Goal: Answer question/provide support: Share knowledge or assist other users

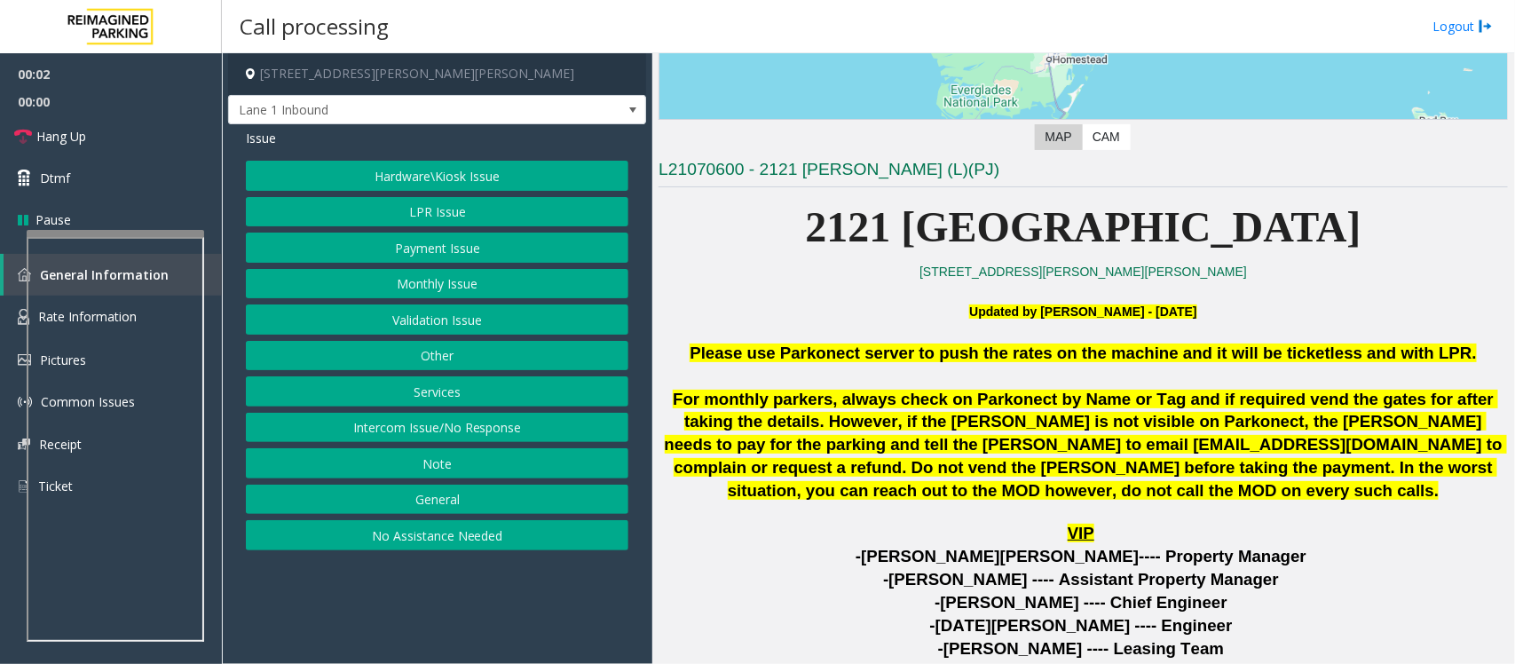
scroll to position [666, 0]
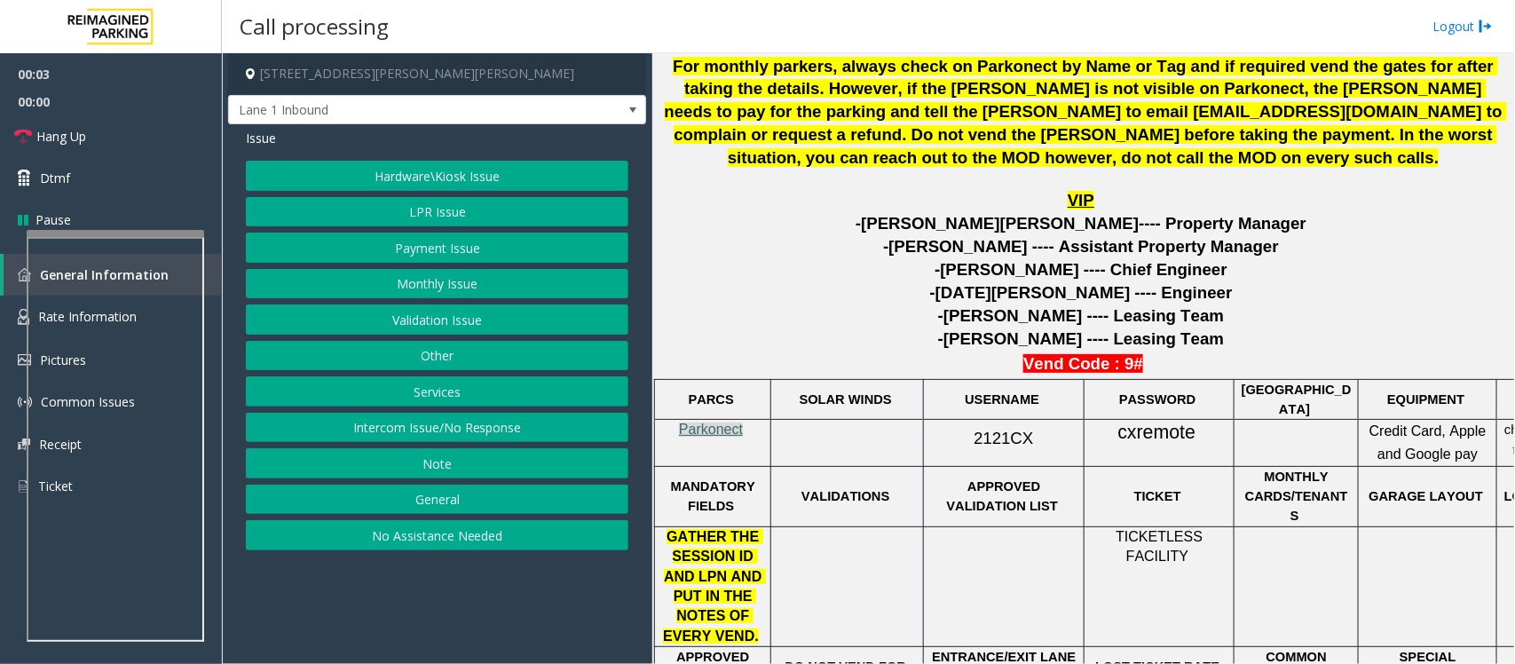
click at [738, 428] on span "Parkonect" at bounding box center [711, 429] width 64 height 15
click at [1022, 435] on span "2121CX" at bounding box center [1003, 438] width 59 height 19
copy p "2121CX"
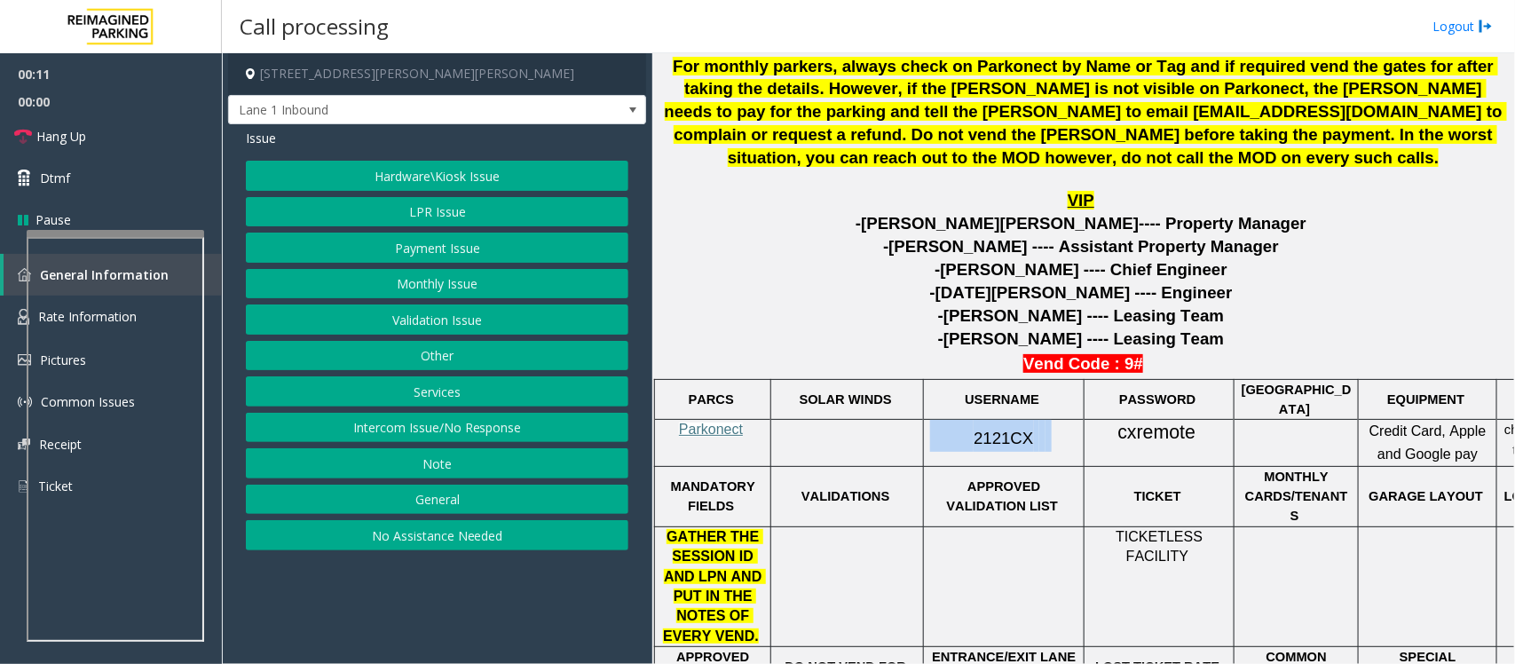
click at [365, 432] on button "Intercom Issue/No Response" at bounding box center [437, 428] width 383 height 30
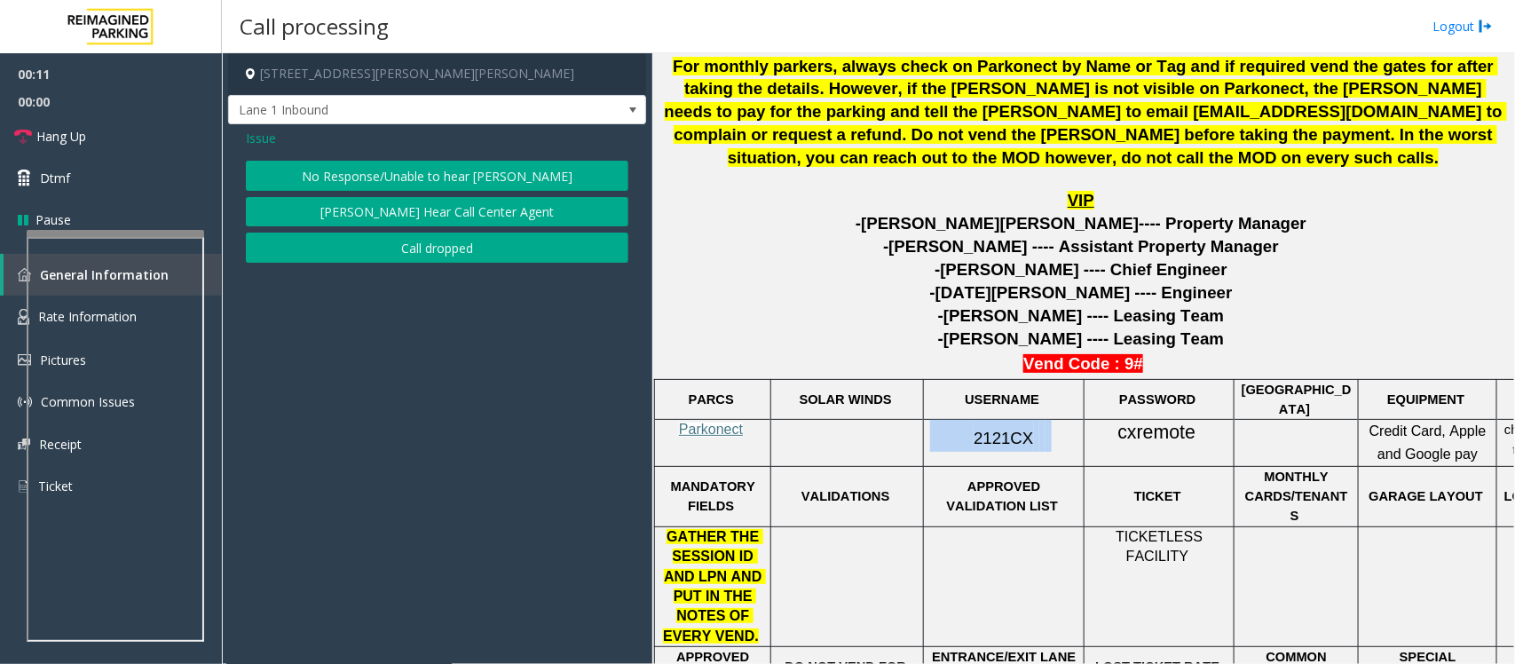
click at [427, 165] on button "No Response/Unable to hear [PERSON_NAME]" at bounding box center [437, 176] width 383 height 30
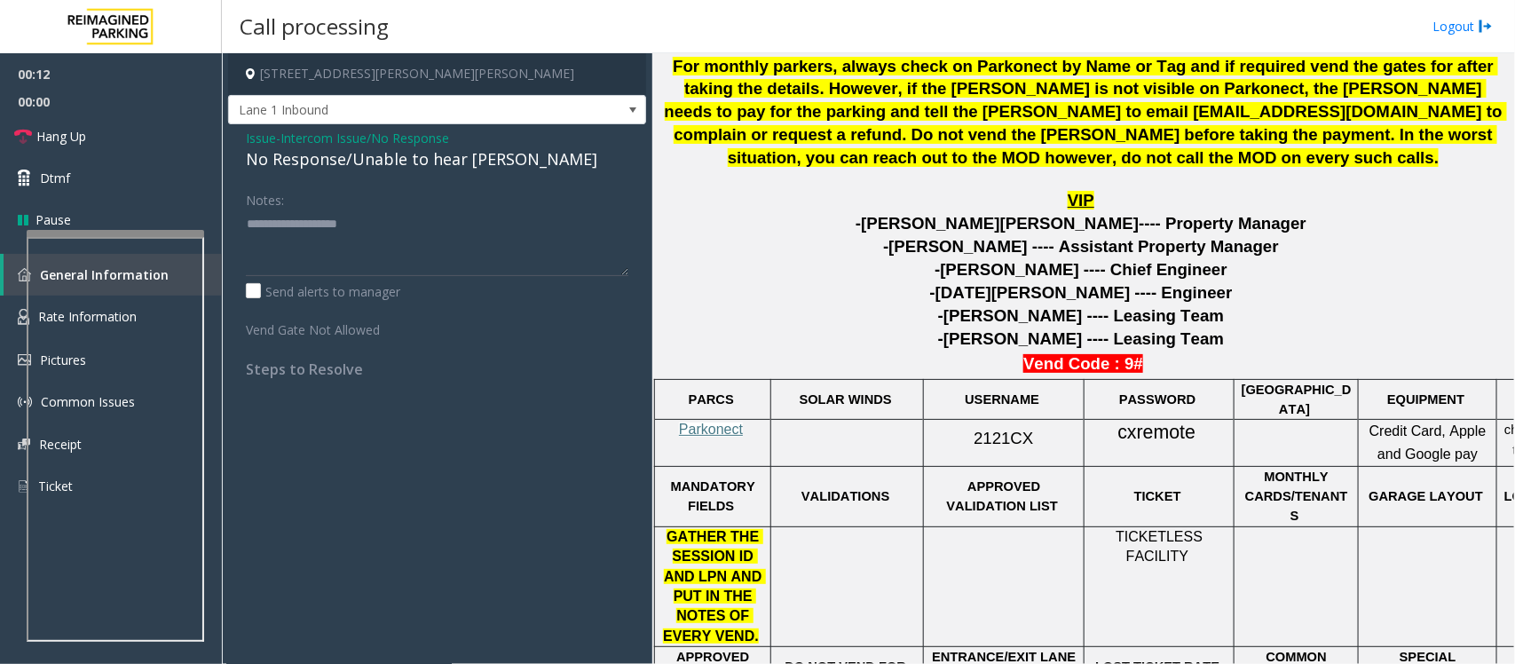
click at [423, 167] on div "No Response/Unable to hear [PERSON_NAME]" at bounding box center [437, 159] width 383 height 24
type textarea "**********"
click at [98, 130] on link "Hang Up" at bounding box center [111, 136] width 222 height 42
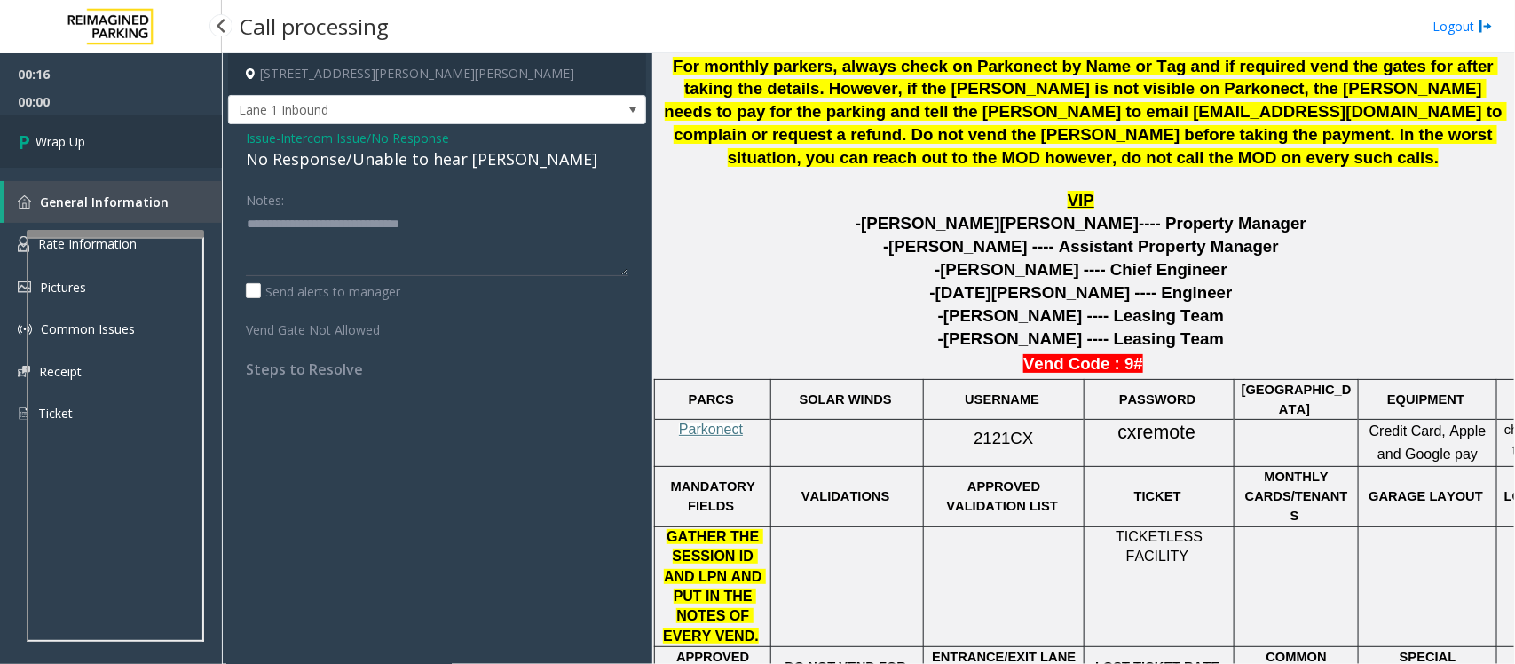
click at [98, 130] on link "Wrap Up" at bounding box center [111, 141] width 222 height 52
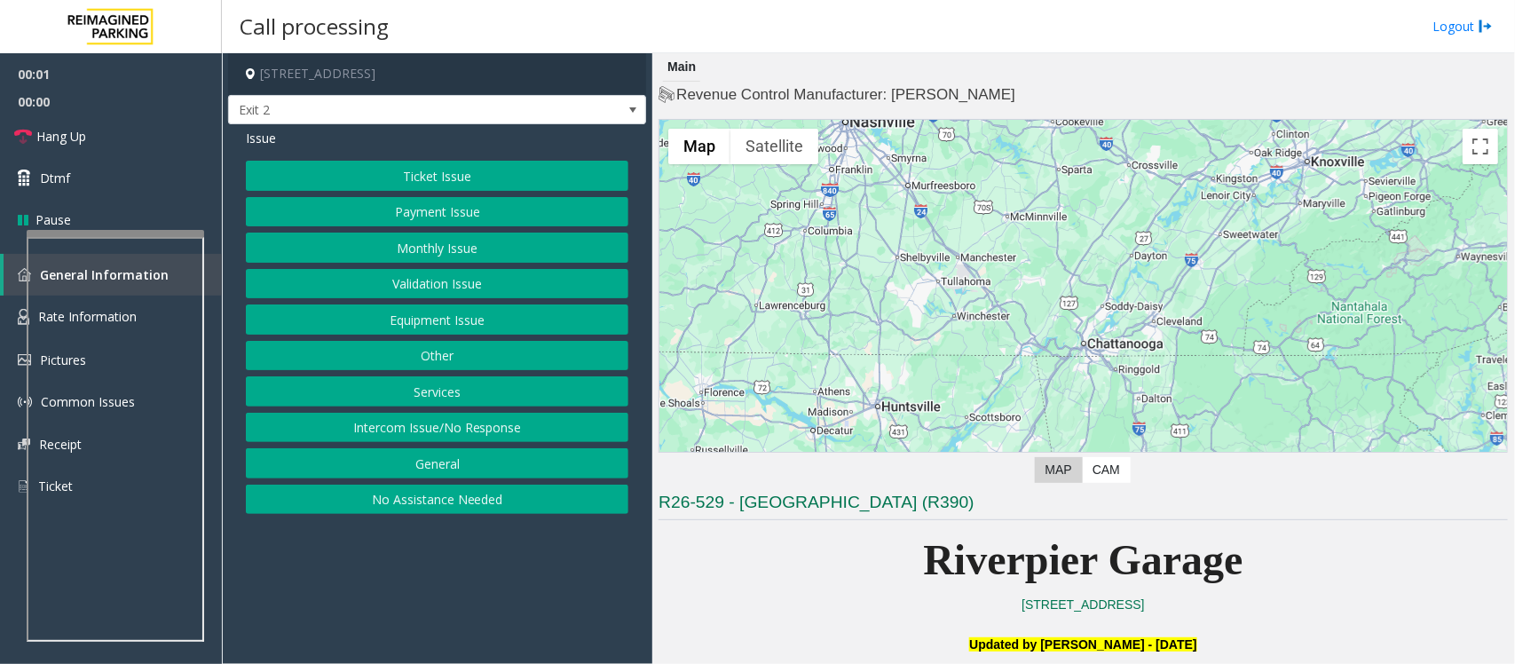
scroll to position [333, 0]
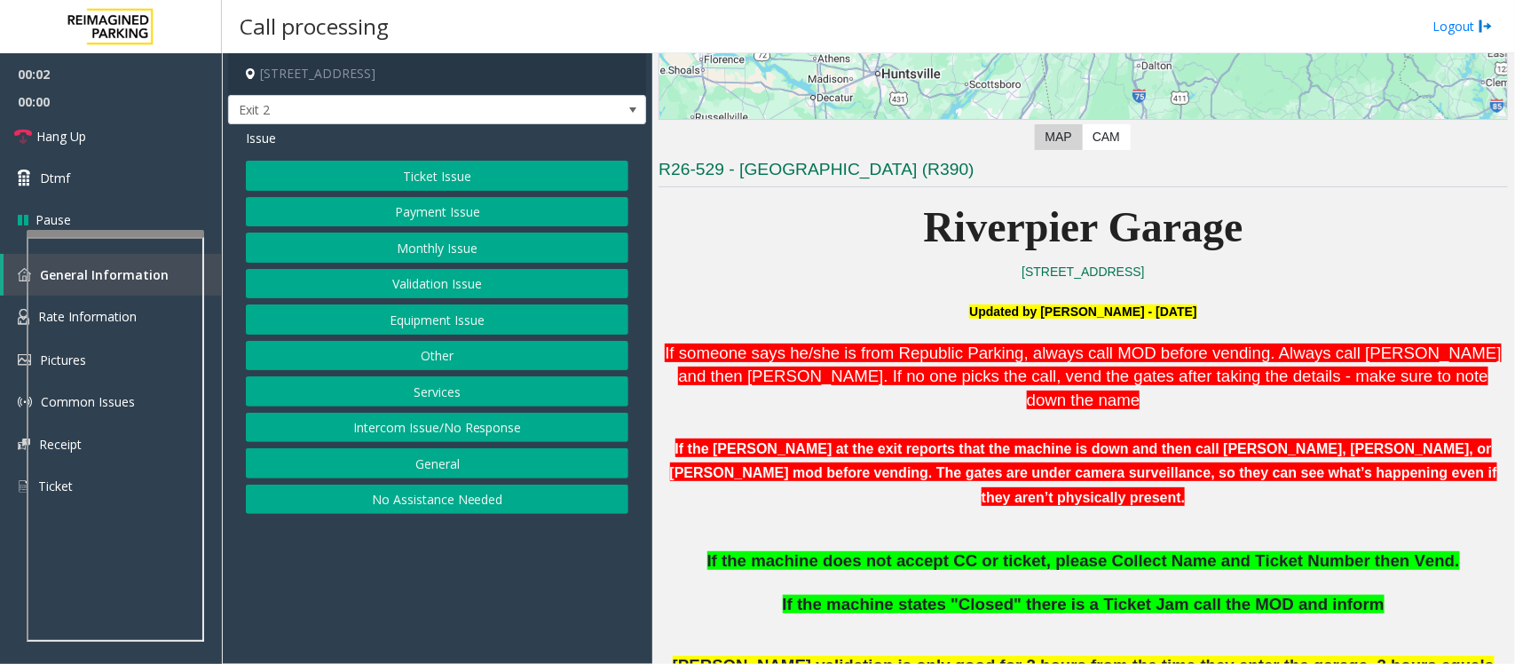
click at [458, 223] on button "Payment Issue" at bounding box center [437, 212] width 383 height 30
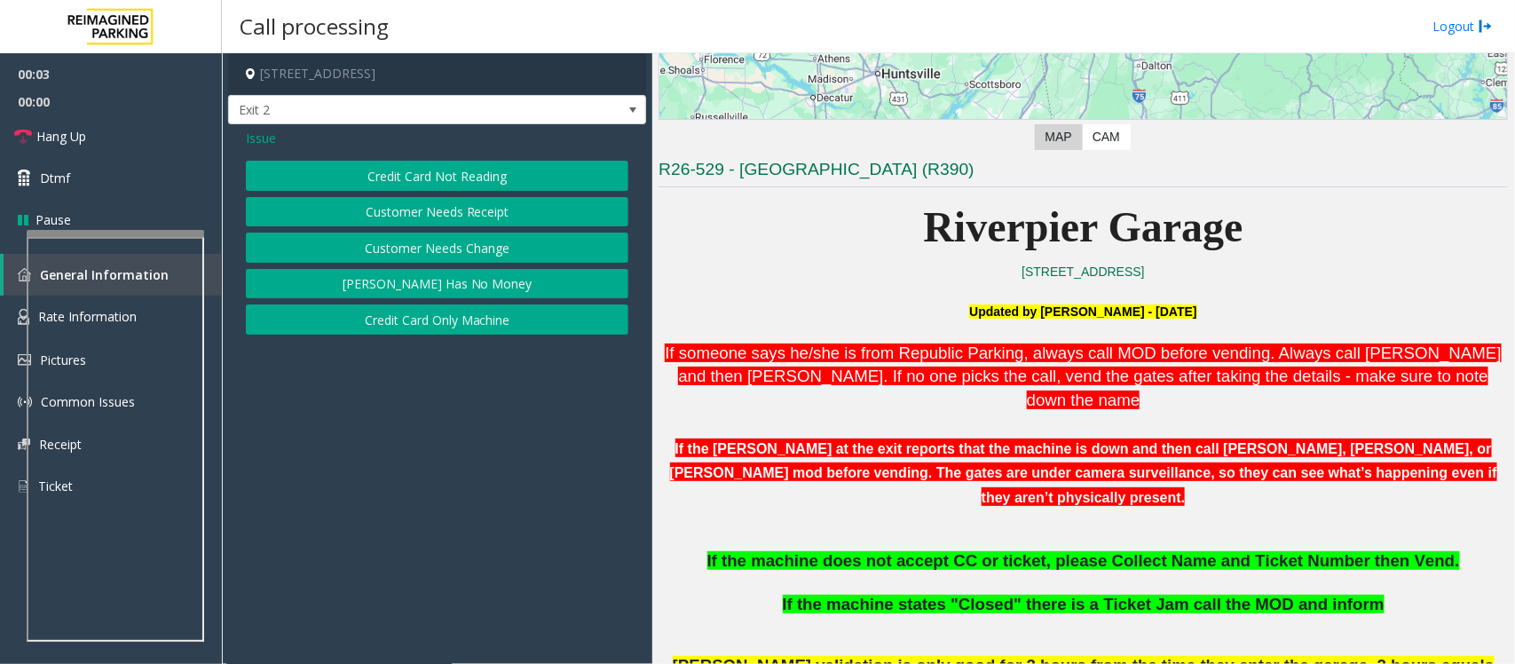
click at [429, 170] on button "Credit Card Not Reading" at bounding box center [437, 176] width 383 height 30
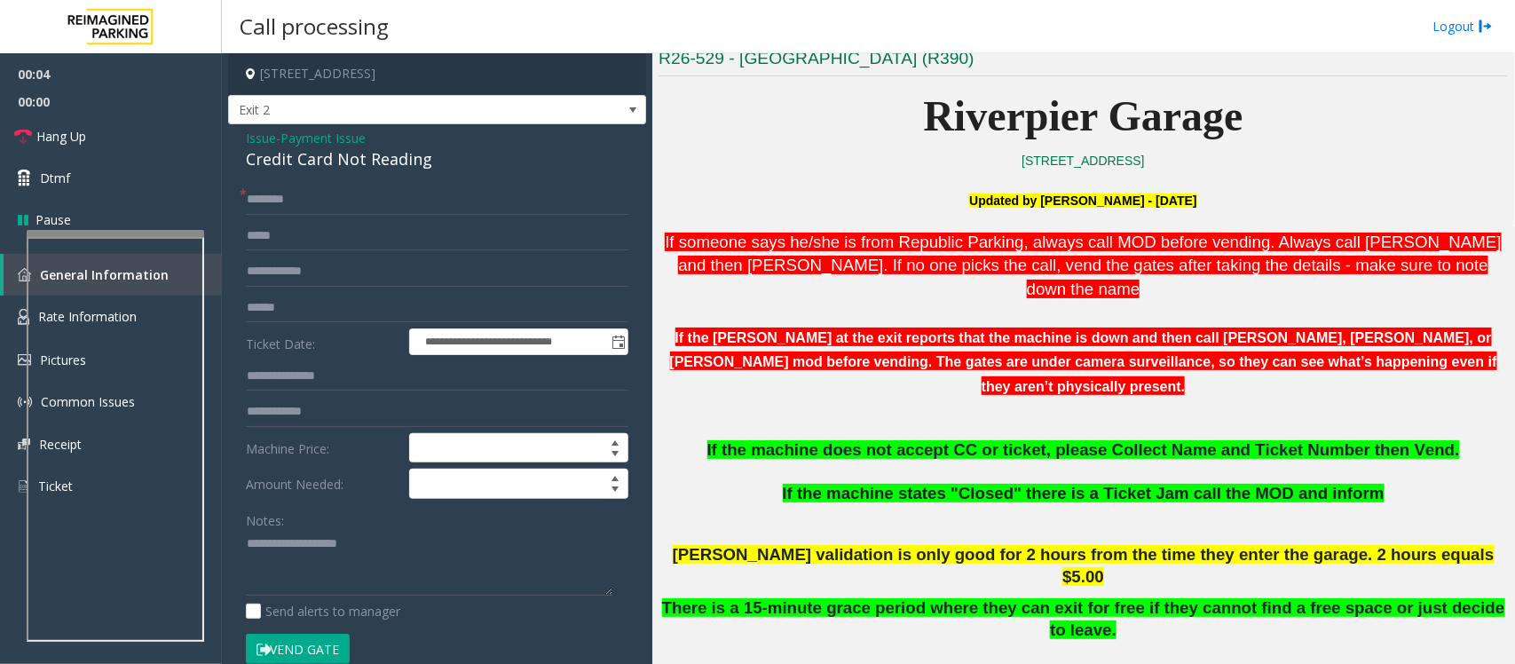
scroll to position [555, 0]
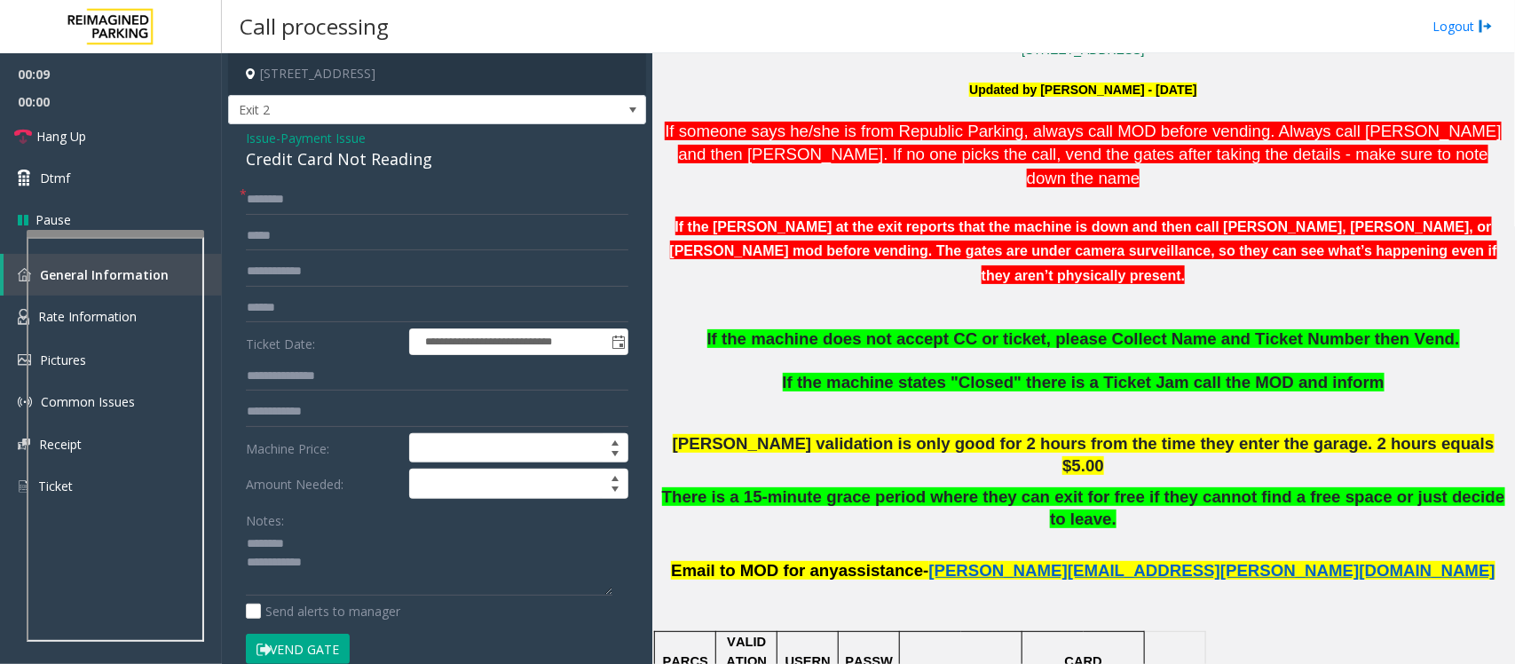
click at [315, 155] on div "Credit Card Not Reading" at bounding box center [437, 159] width 383 height 24
click at [367, 556] on textarea at bounding box center [429, 563] width 367 height 67
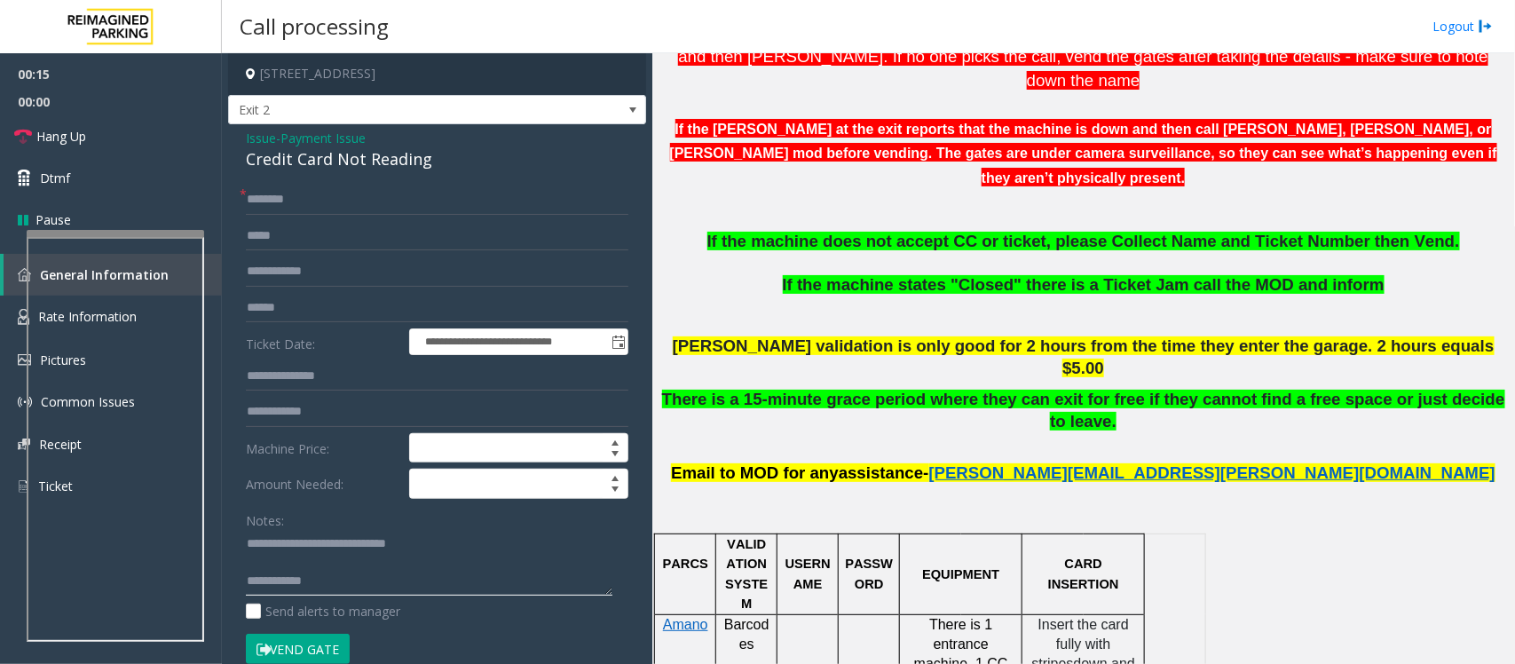
scroll to position [777, 0]
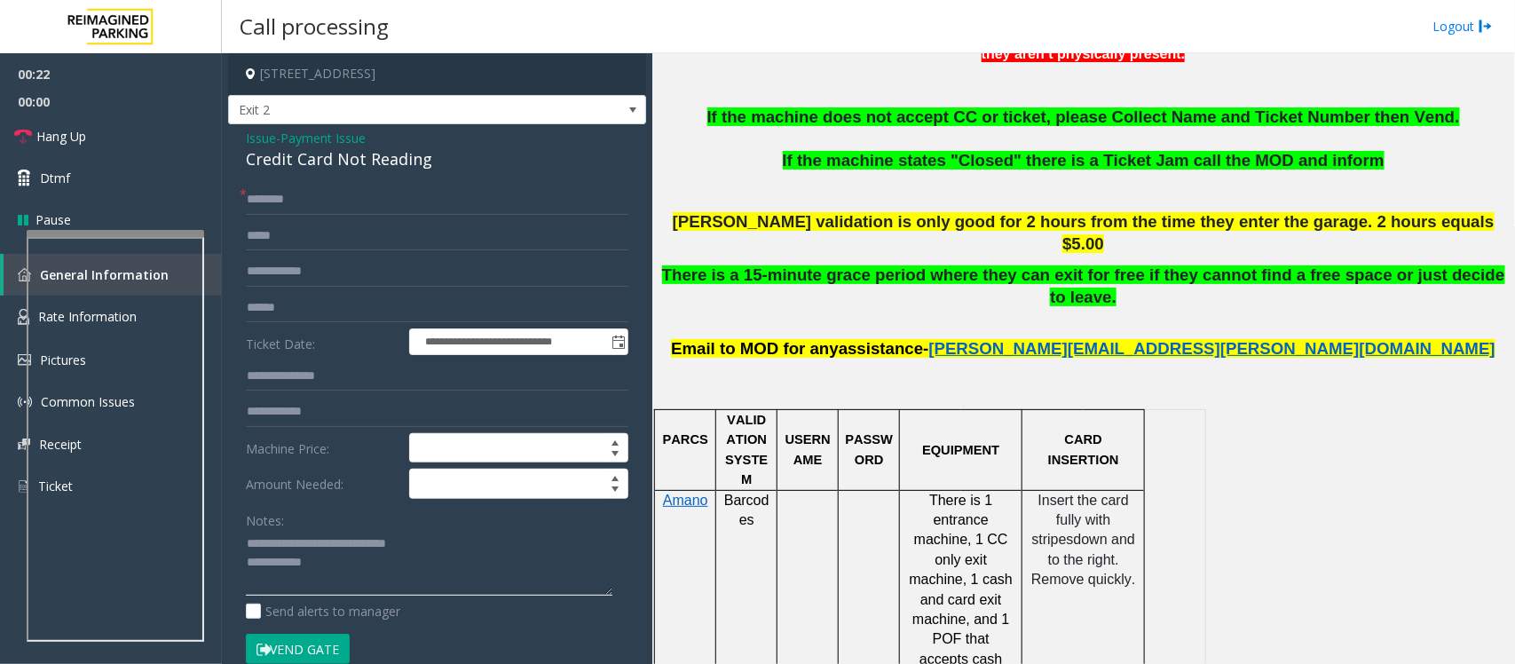
click at [359, 577] on textarea at bounding box center [429, 563] width 367 height 67
click at [552, 569] on textarea at bounding box center [429, 563] width 367 height 67
click at [579, 557] on textarea at bounding box center [429, 563] width 367 height 67
type textarea "**********"
click at [277, 309] on input "text" at bounding box center [437, 308] width 383 height 30
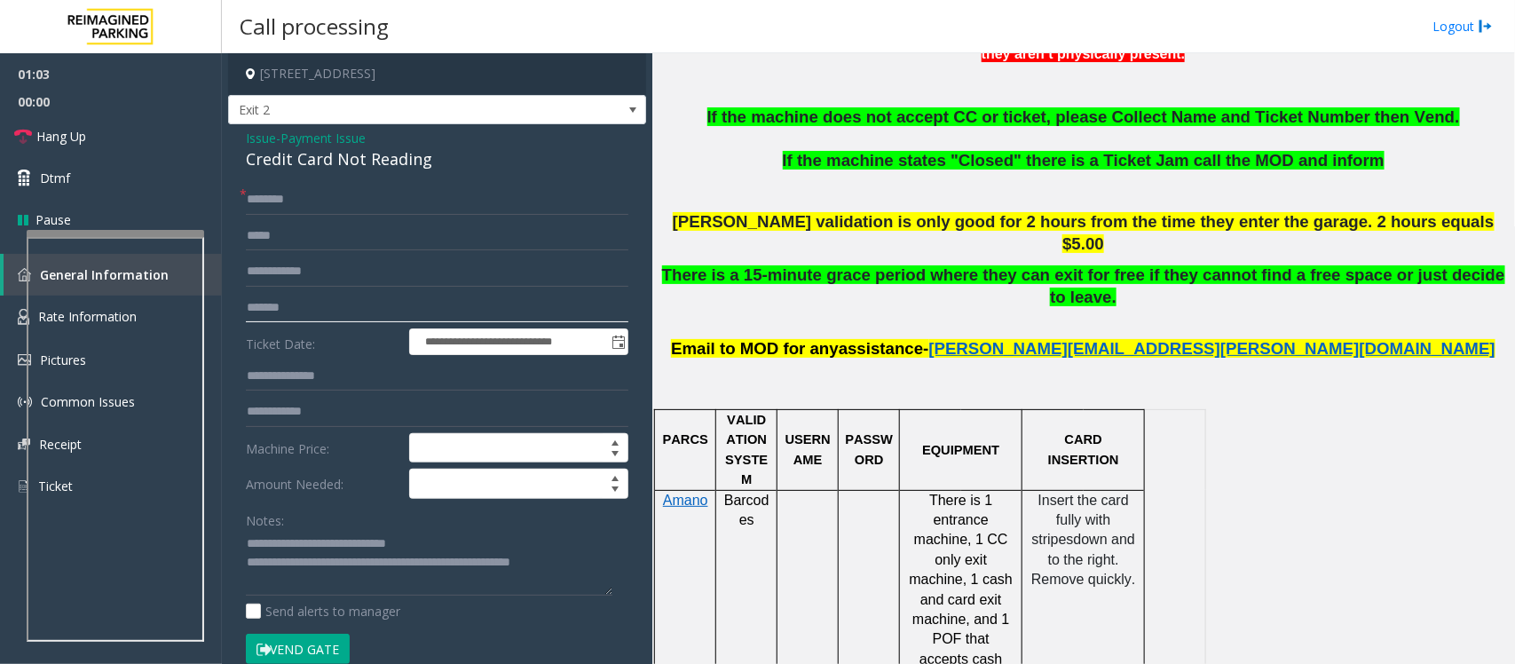
type input "*******"
click at [298, 201] on input "text" at bounding box center [437, 200] width 383 height 30
click at [593, 566] on textarea at bounding box center [429, 563] width 367 height 67
type textarea "**********"
click at [299, 198] on input "text" at bounding box center [437, 200] width 383 height 30
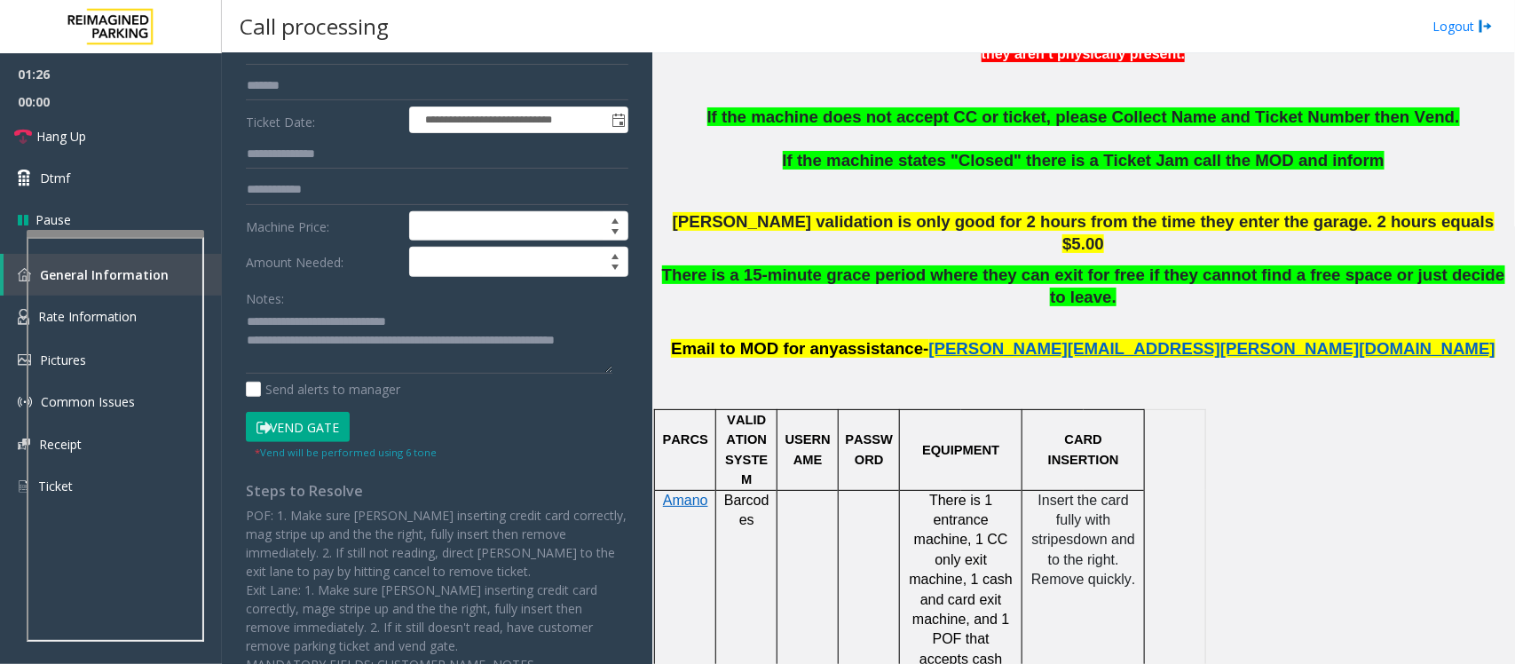
scroll to position [888, 0]
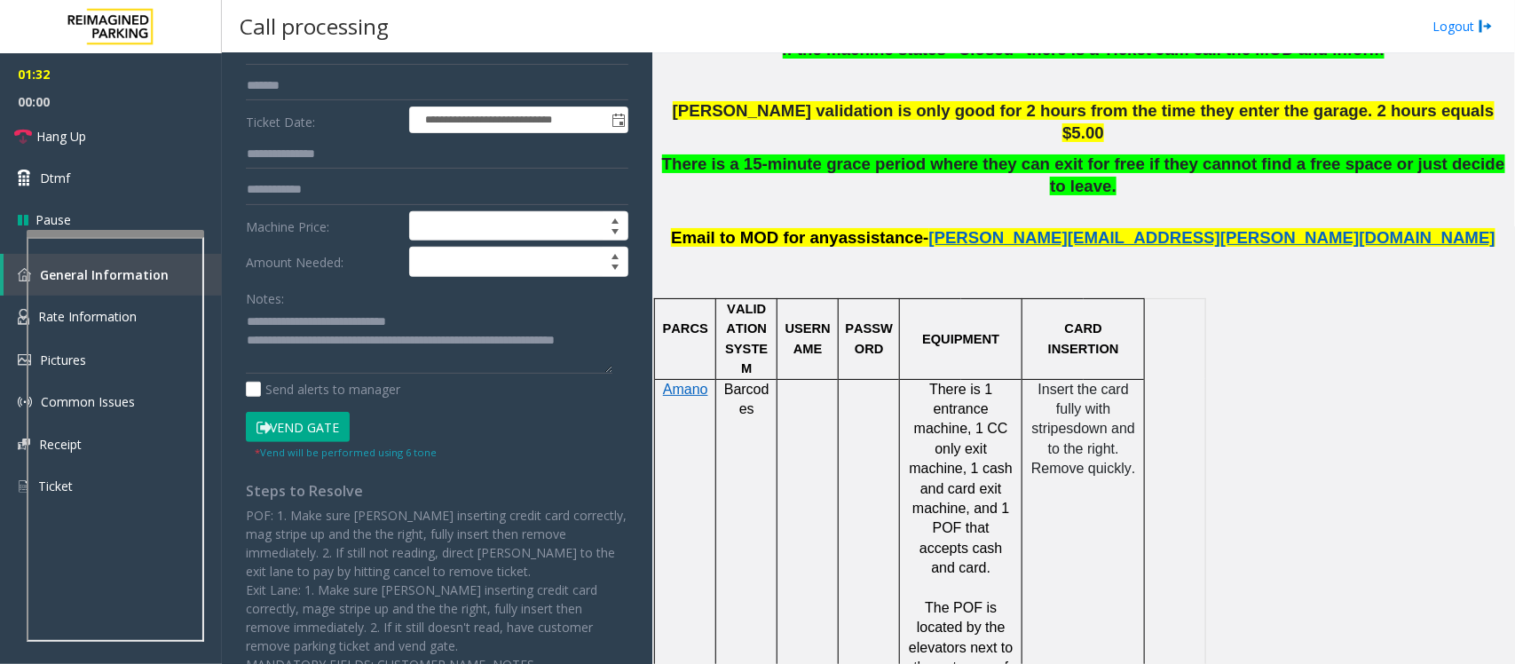
type input "******"
click at [304, 431] on button "Vend Gate" at bounding box center [298, 427] width 104 height 30
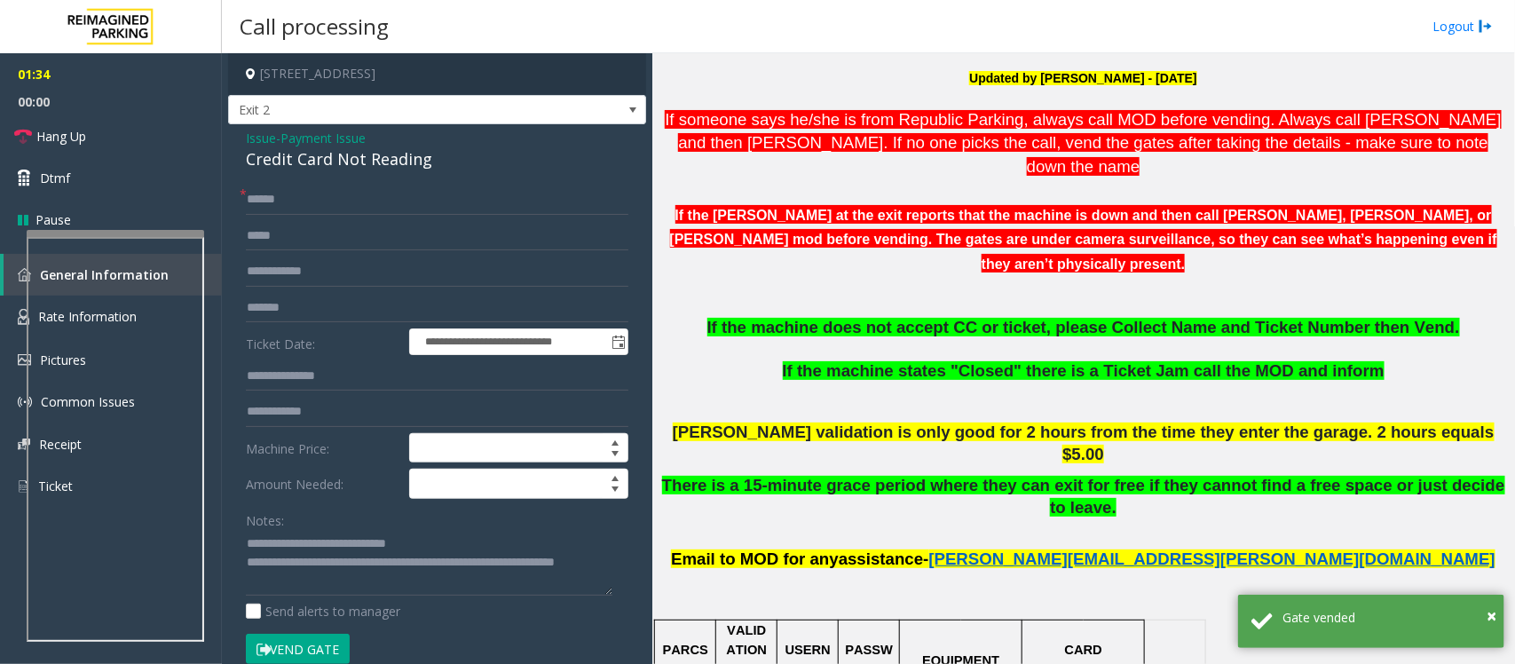
scroll to position [555, 0]
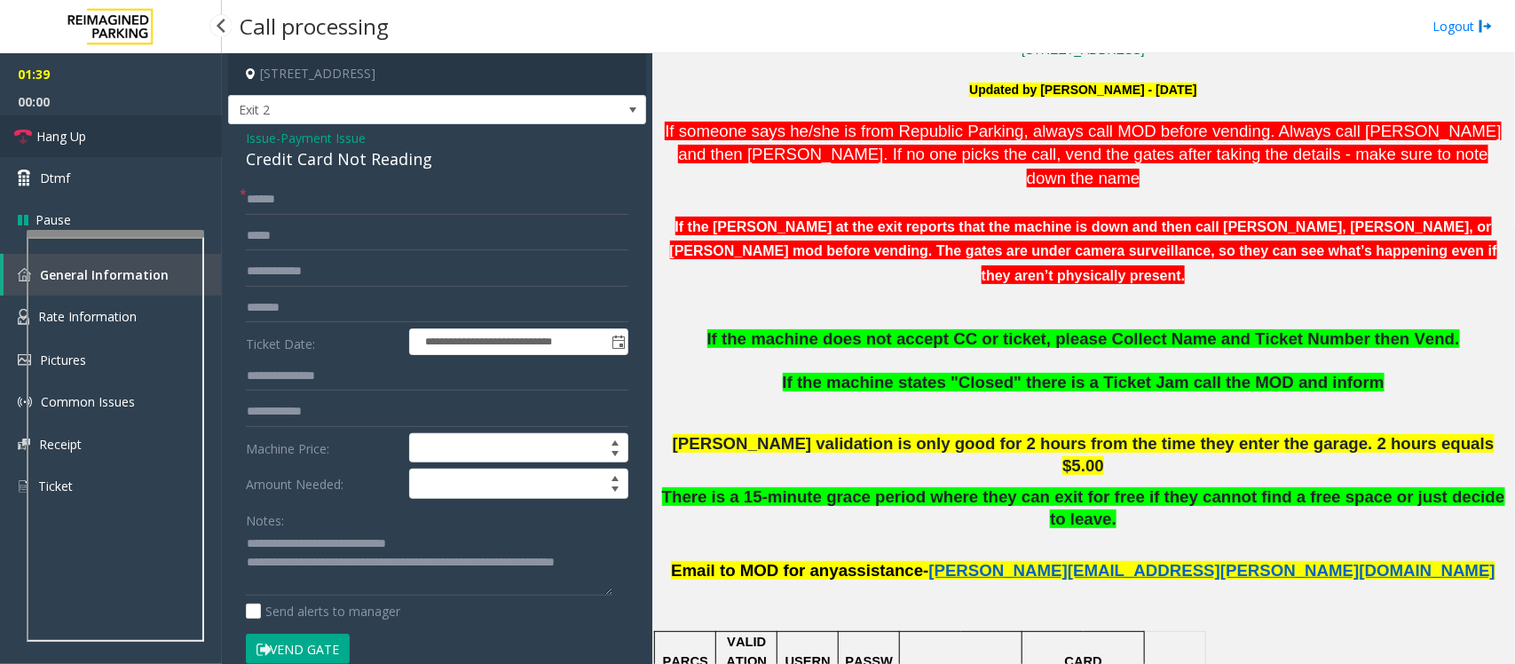
click at [116, 134] on link "Hang Up" at bounding box center [111, 136] width 222 height 42
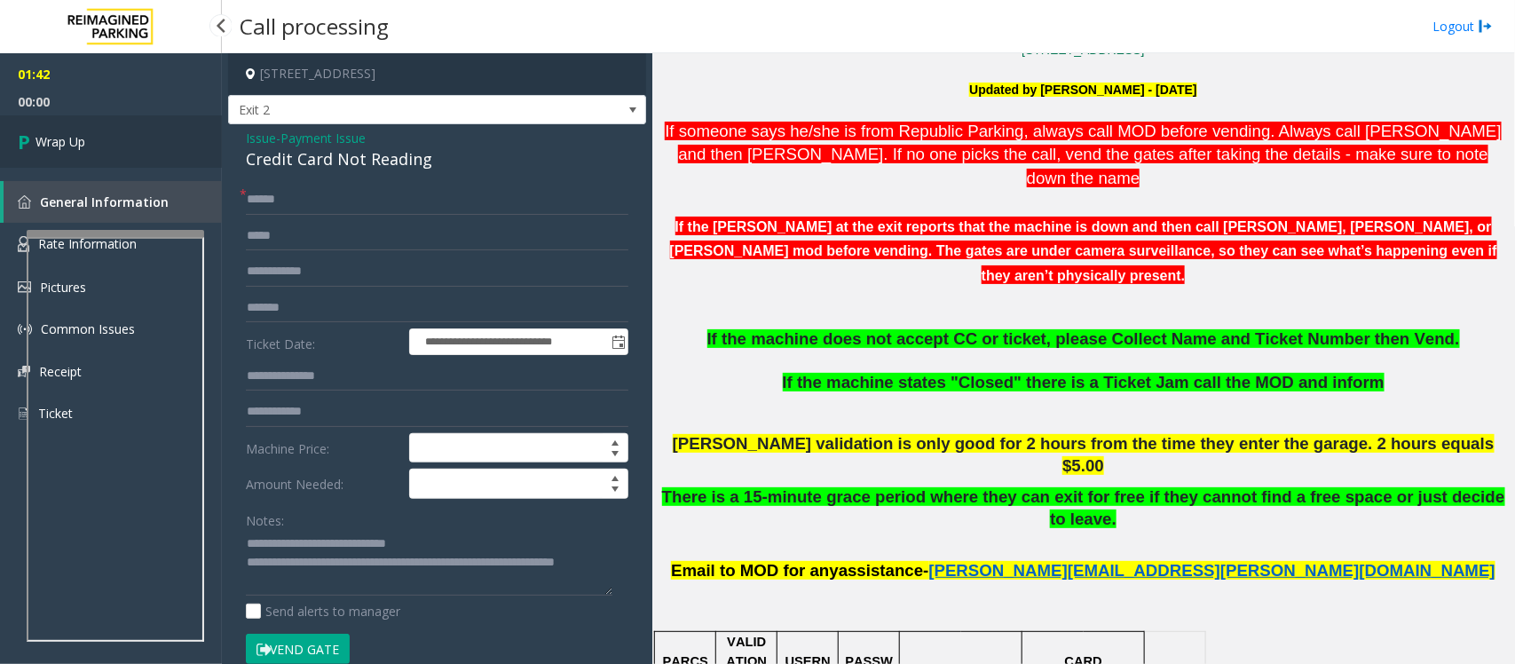
click at [116, 134] on link "Wrap Up" at bounding box center [111, 141] width 222 height 52
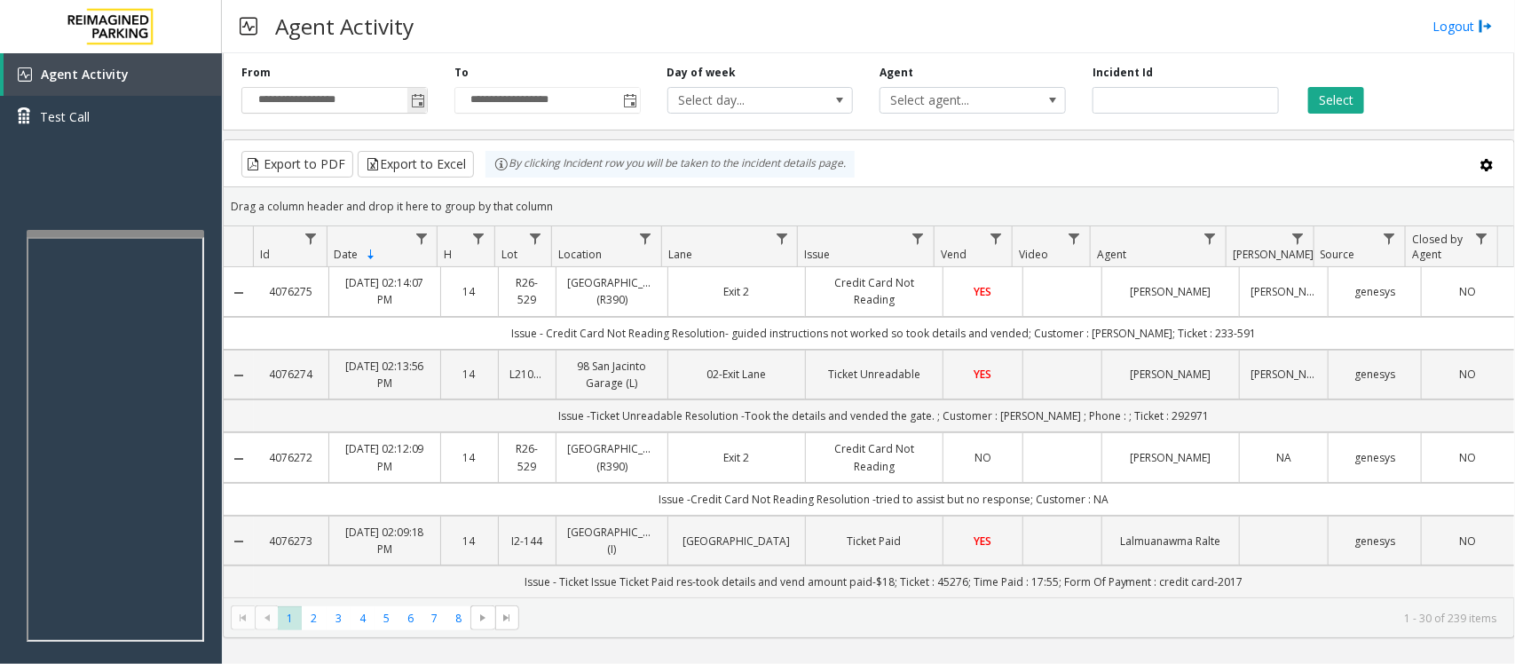
click at [423, 95] on span "Toggle popup" at bounding box center [418, 101] width 14 height 14
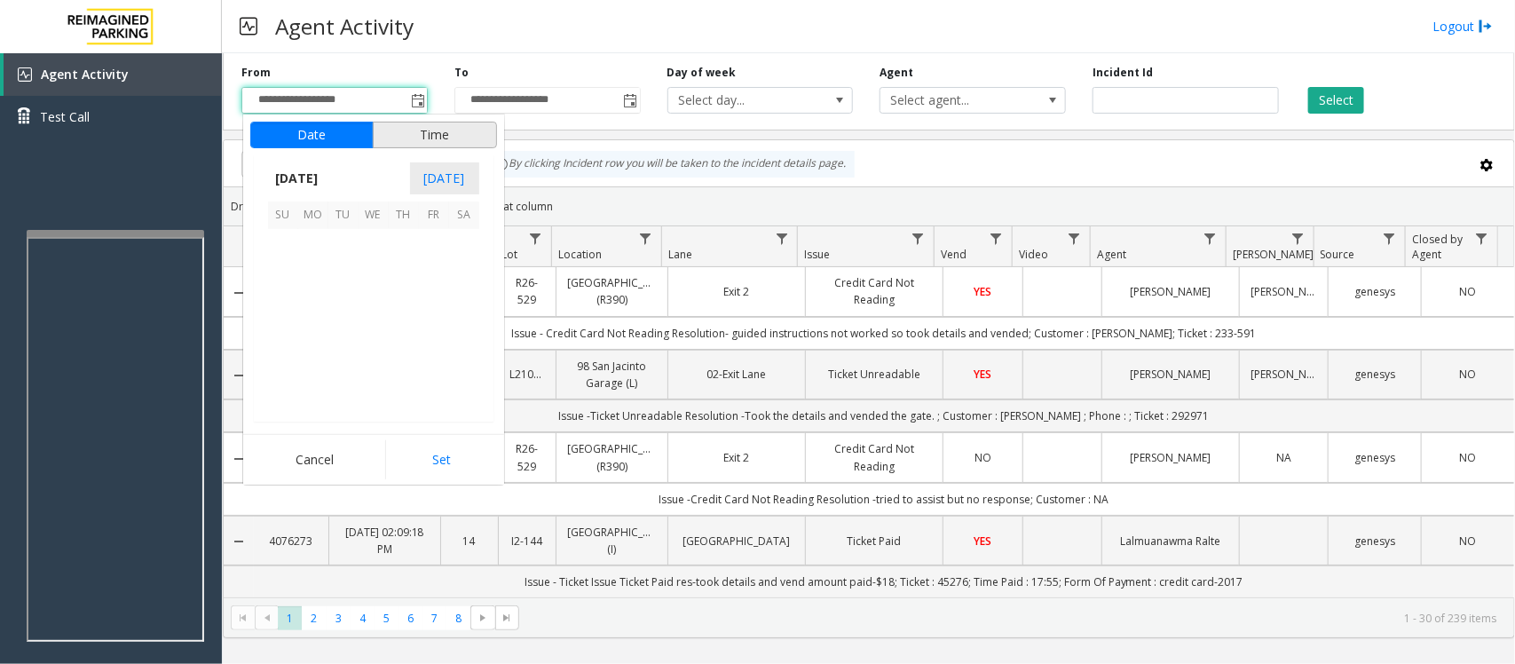
scroll to position [318427, 0]
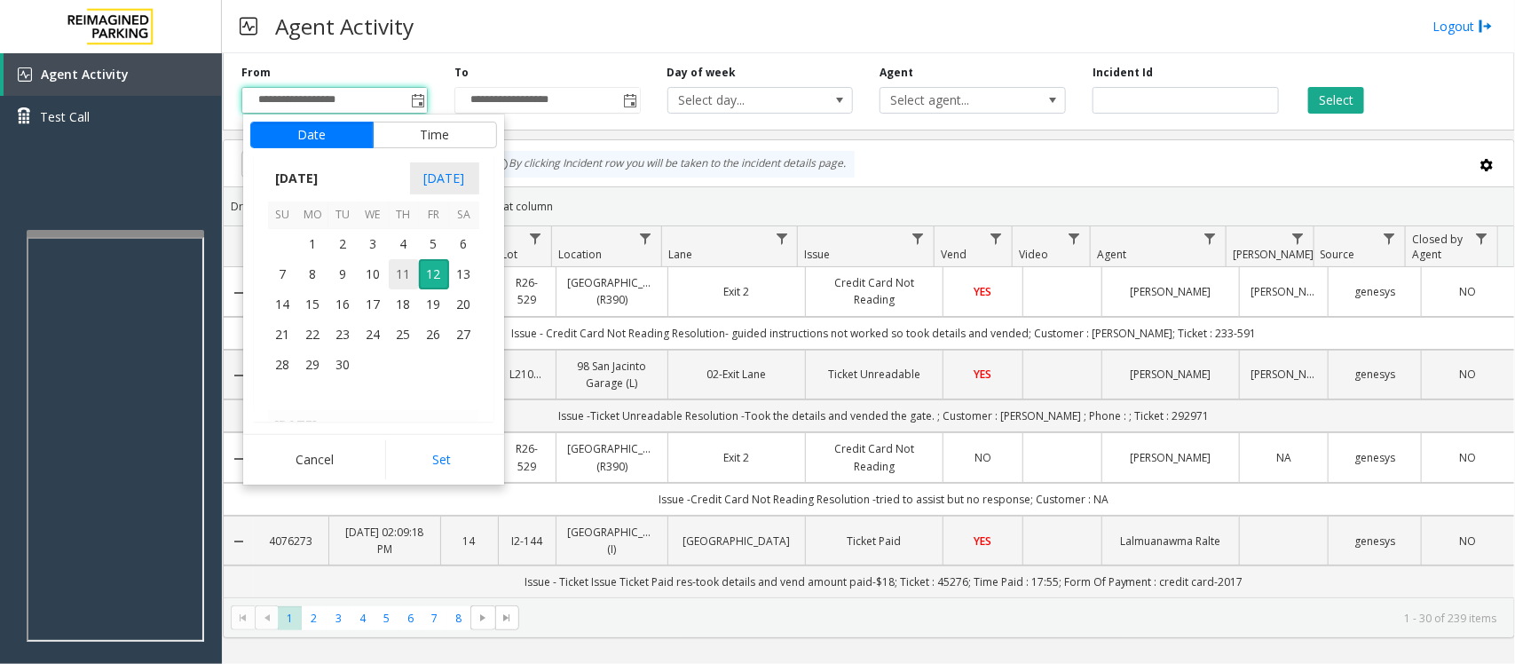
click at [398, 281] on span "11" at bounding box center [404, 274] width 30 height 30
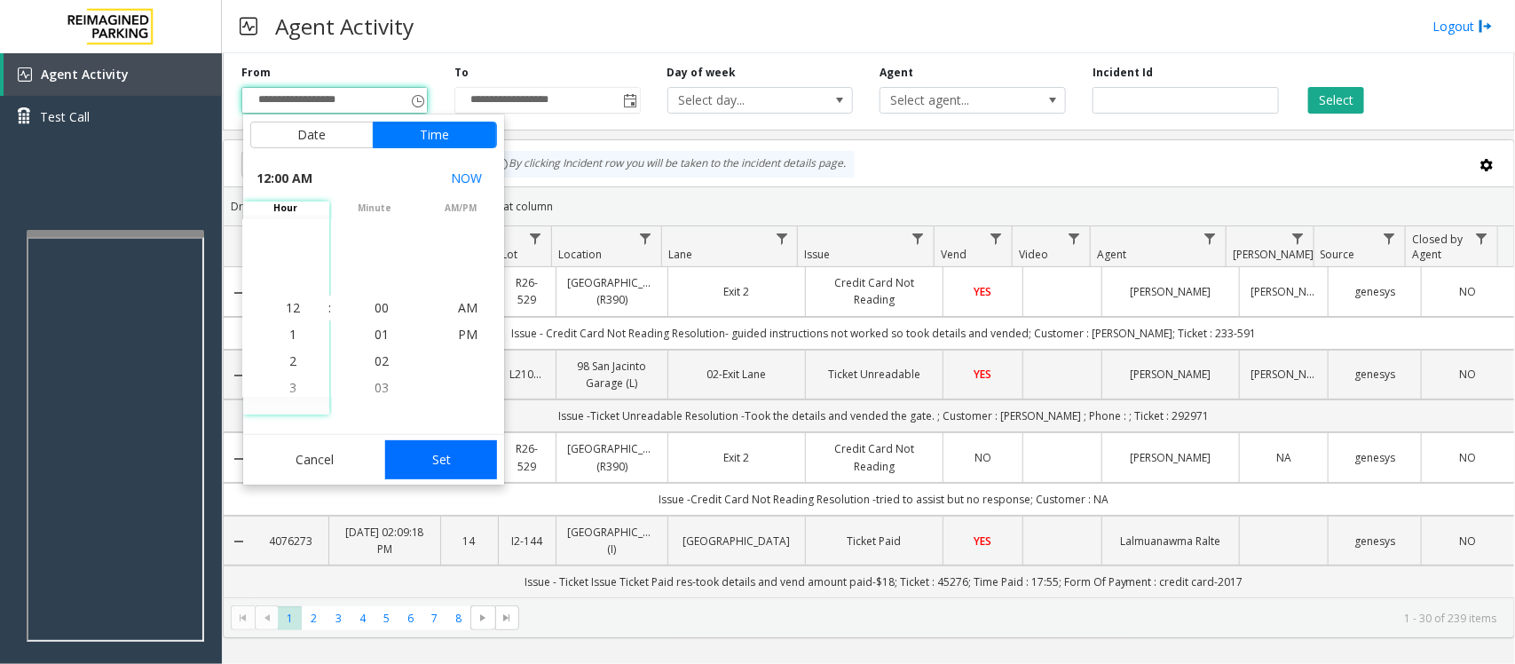
click at [454, 463] on button "Set" at bounding box center [441, 459] width 112 height 39
type input "**********"
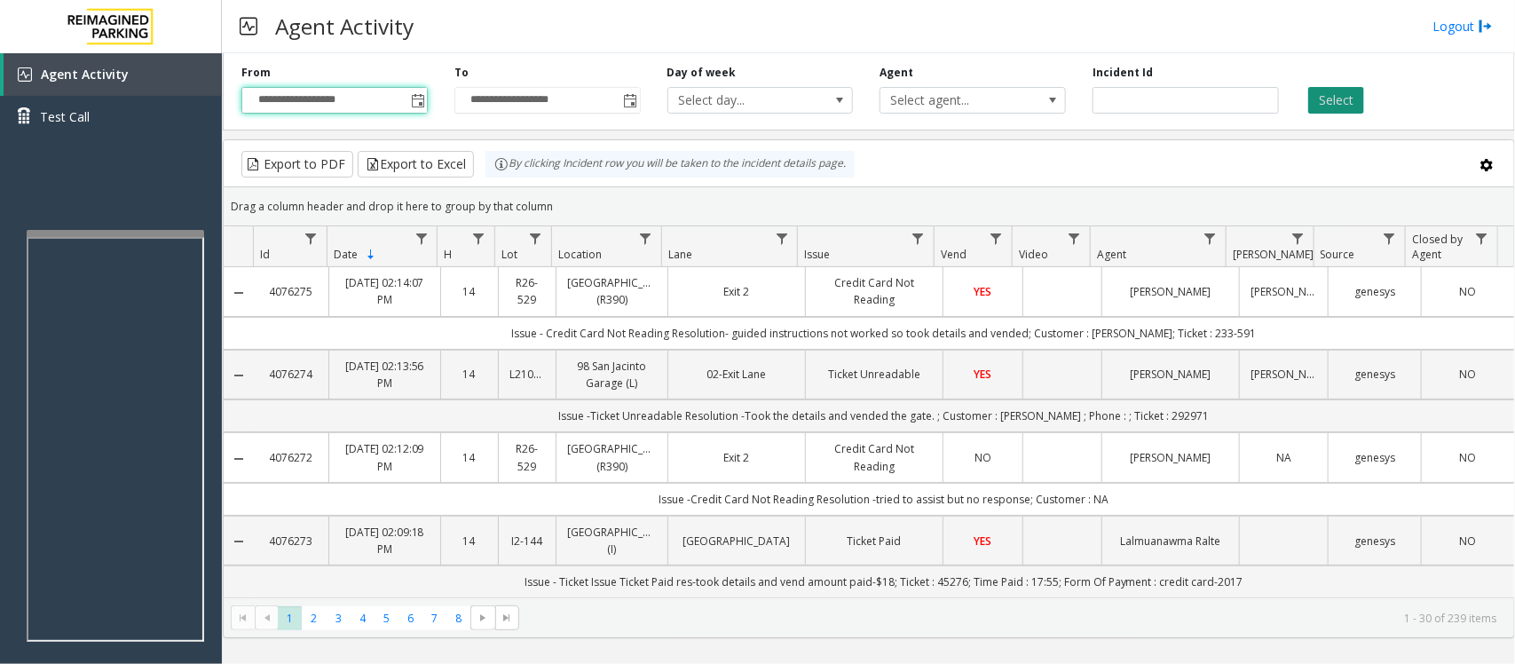
click at [1346, 94] on button "Select" at bounding box center [1336, 100] width 56 height 27
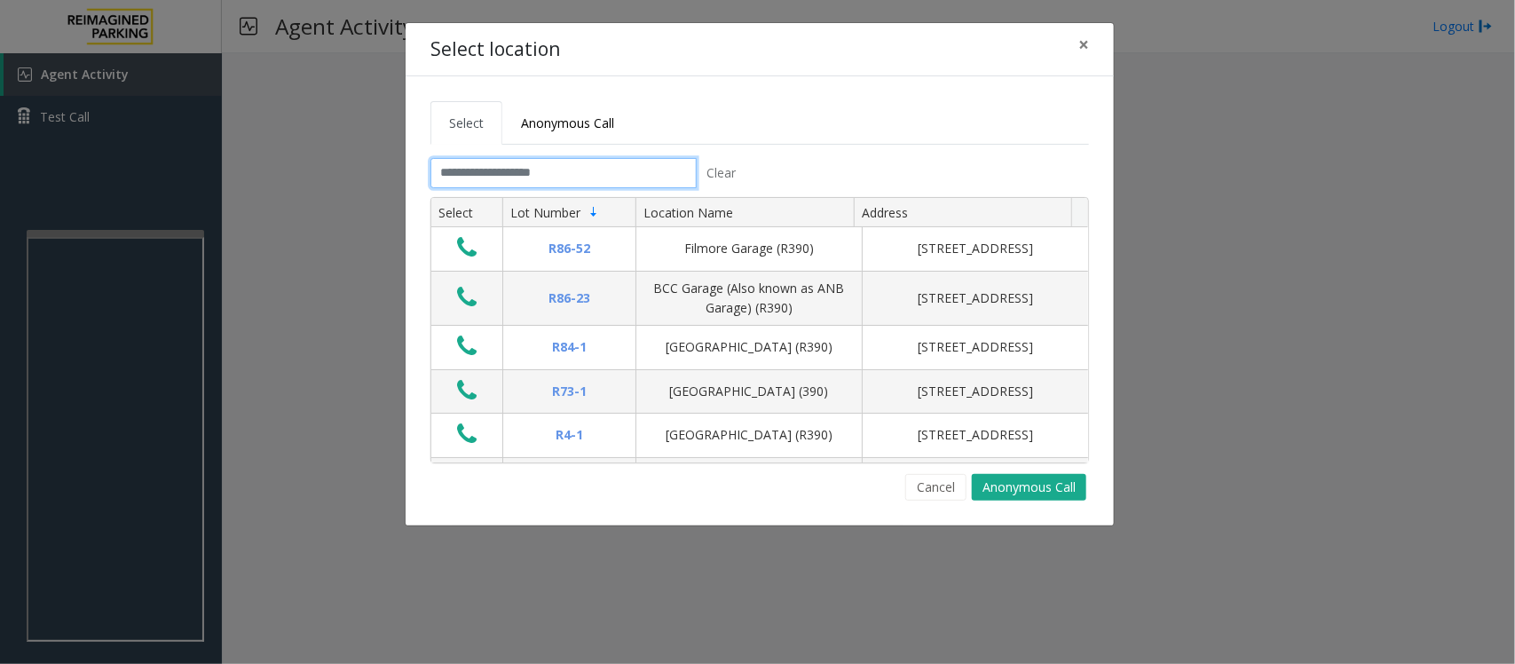
click at [571, 173] on input "text" at bounding box center [563, 173] width 266 height 30
click at [506, 171] on input "text" at bounding box center [563, 173] width 266 height 30
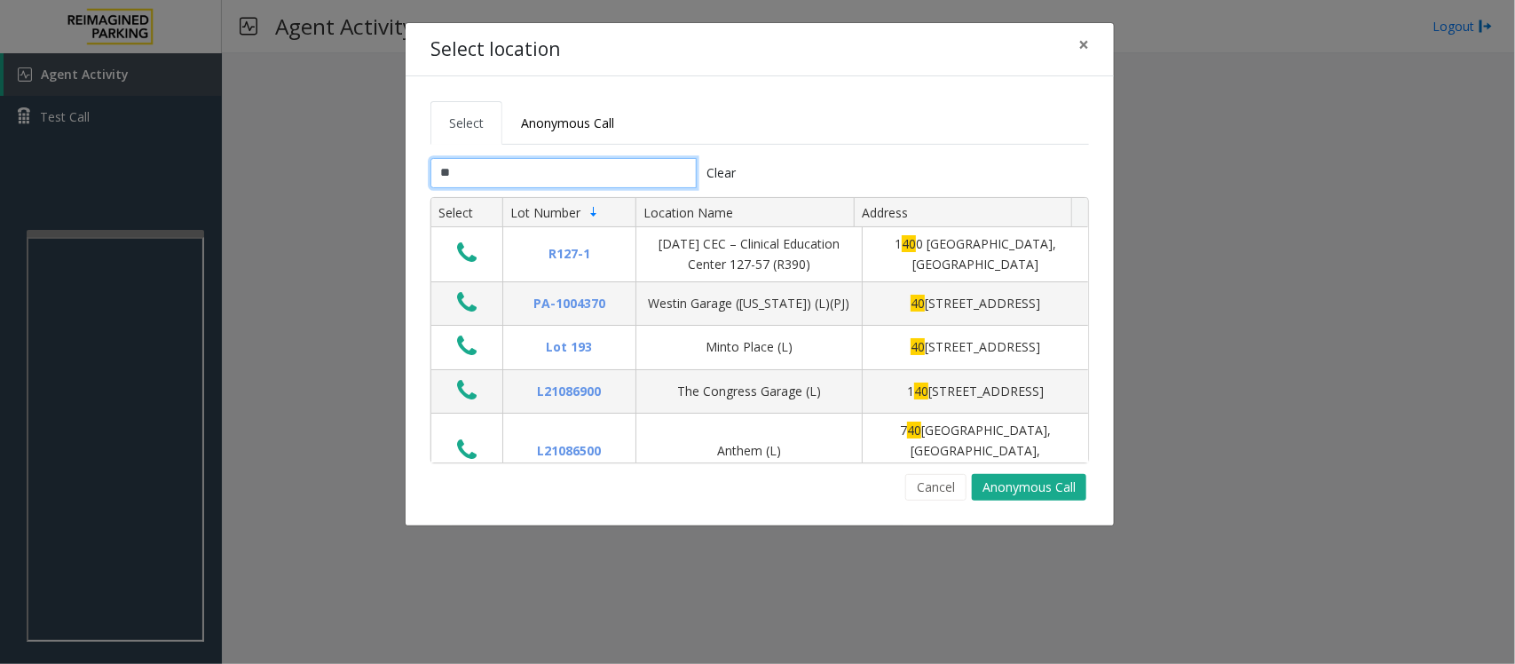
type input "*"
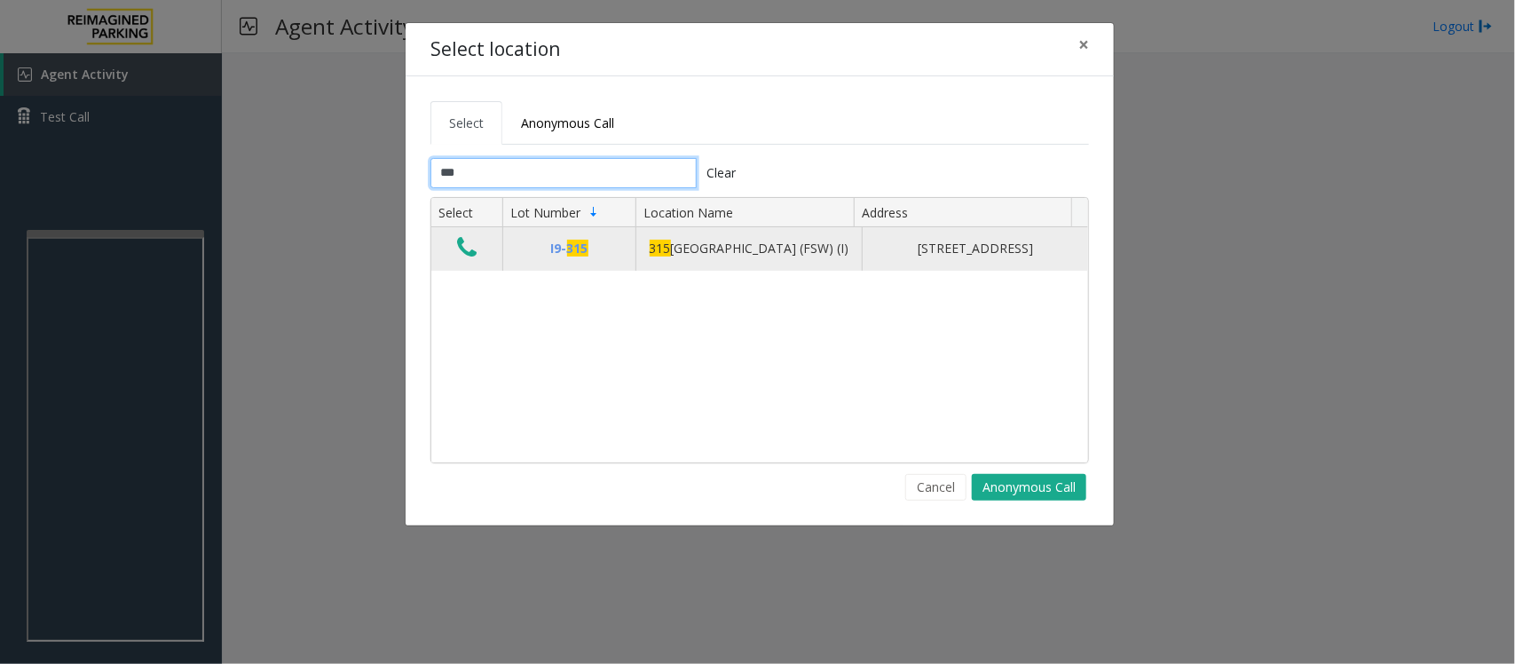
type input "***"
click at [462, 249] on icon "Data table" at bounding box center [467, 247] width 20 height 25
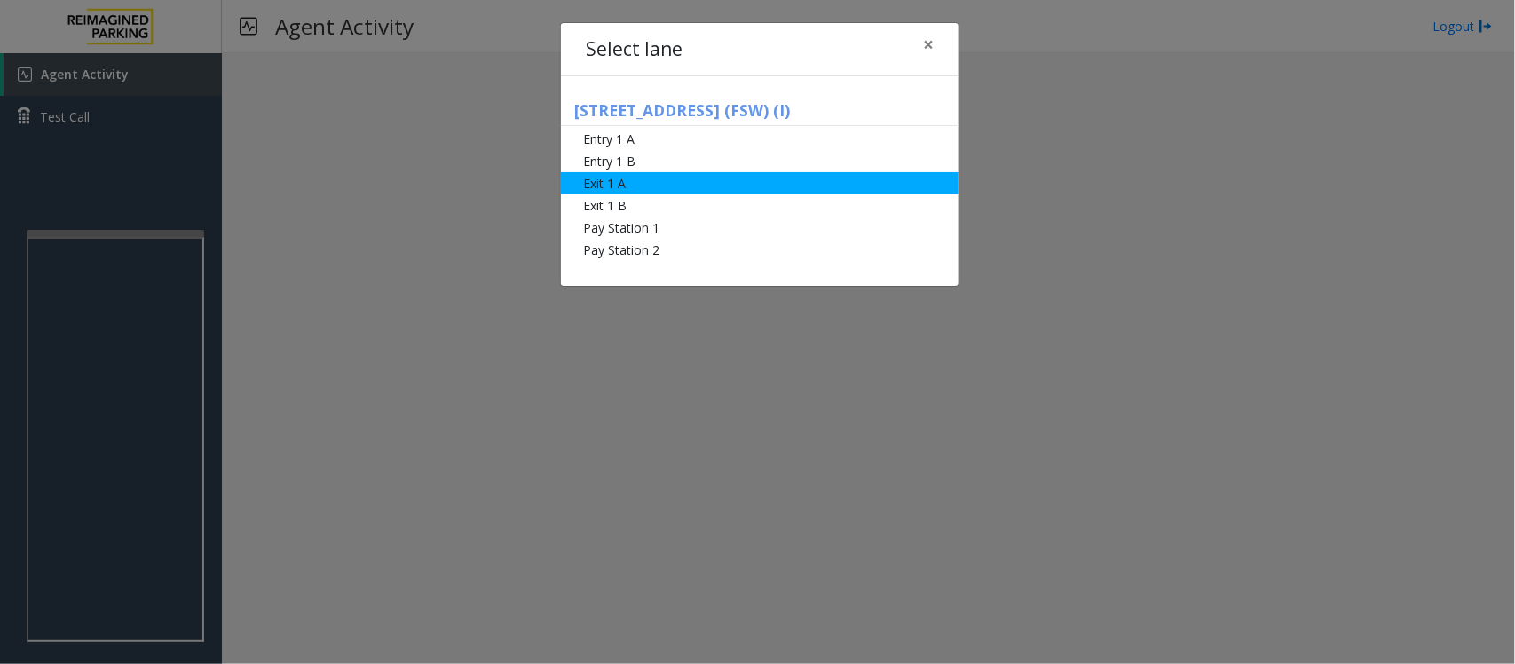
click at [699, 188] on li "Exit 1 A" at bounding box center [760, 183] width 398 height 22
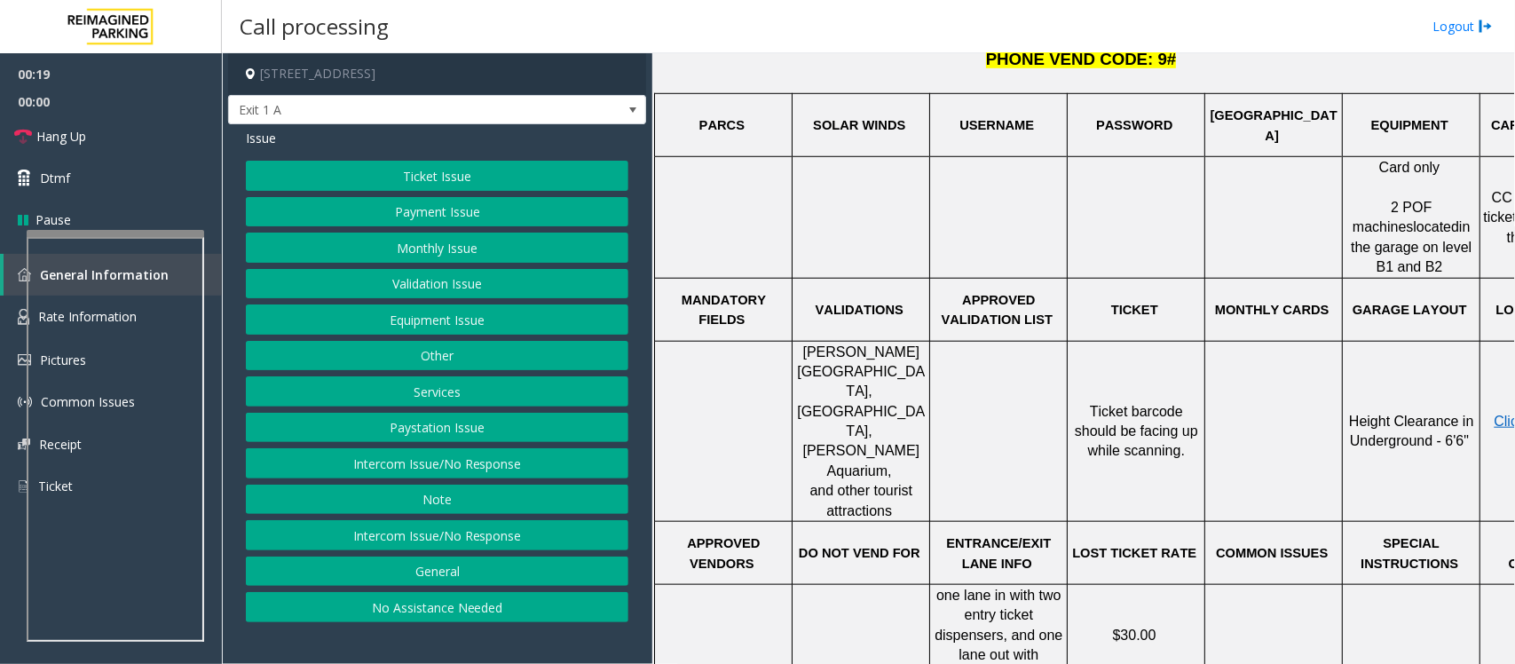
scroll to position [555, 0]
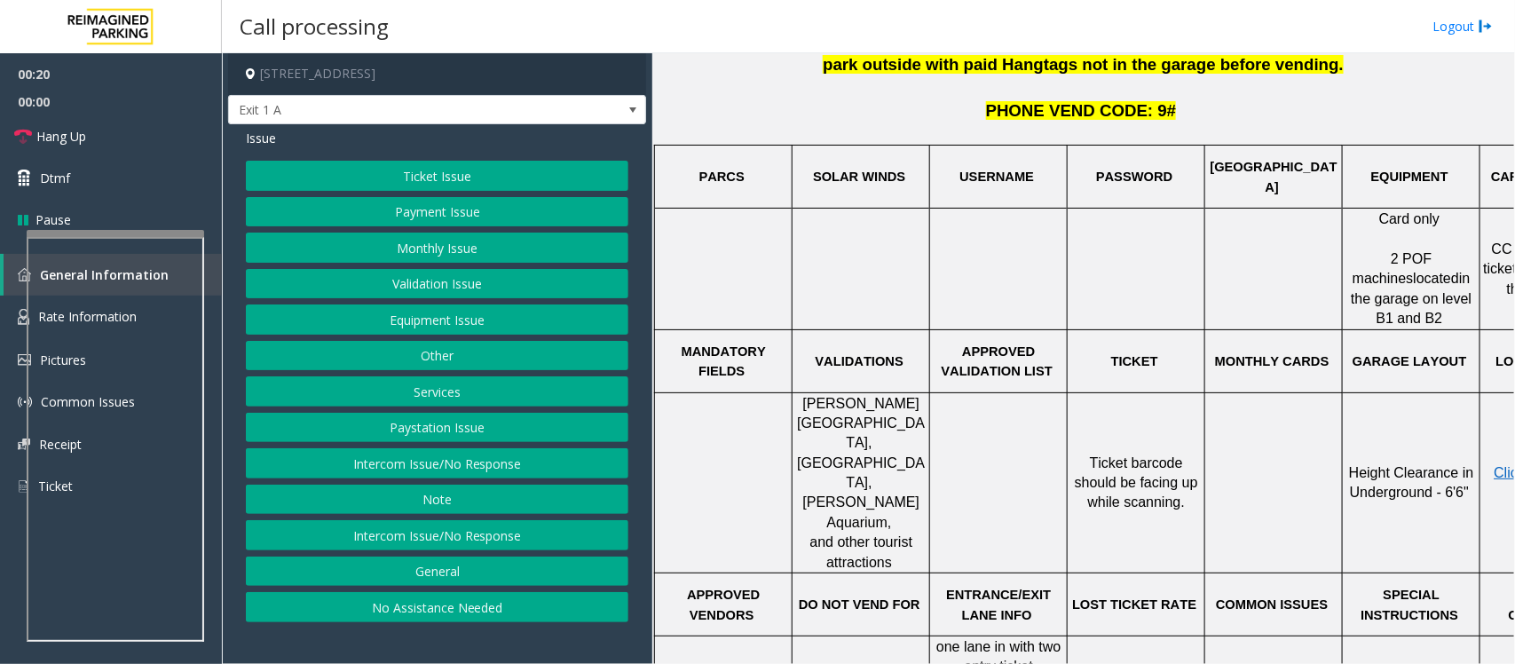
click at [476, 211] on button "Payment Issue" at bounding box center [437, 212] width 383 height 30
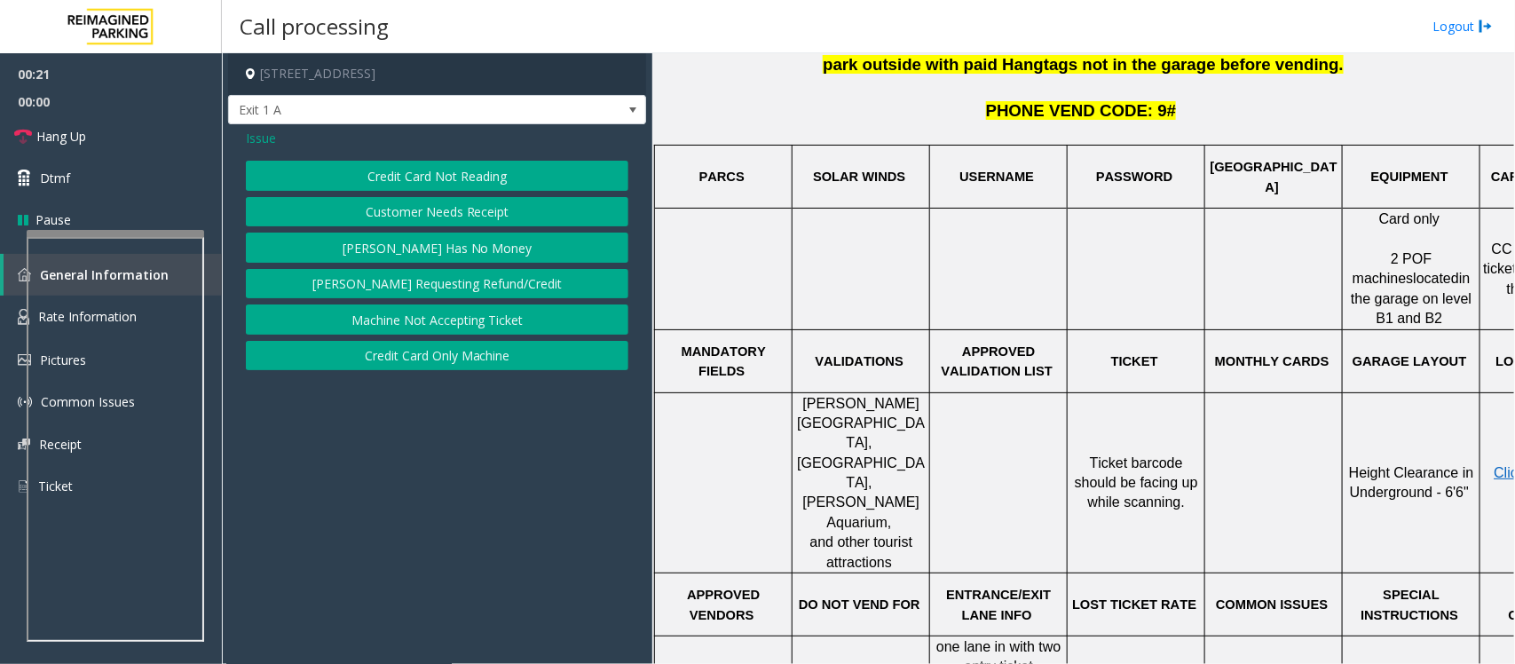
click at [455, 173] on button "Credit Card Not Reading" at bounding box center [437, 176] width 383 height 30
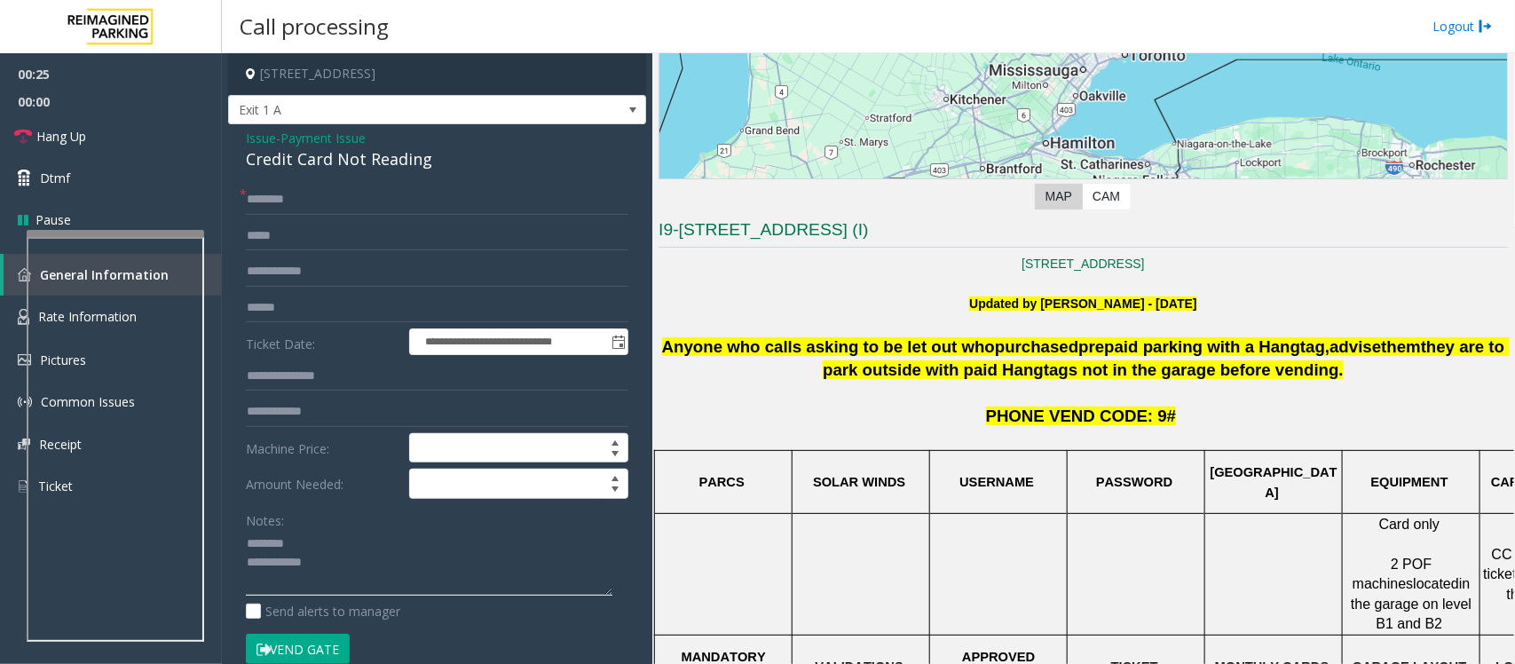
scroll to position [222, 0]
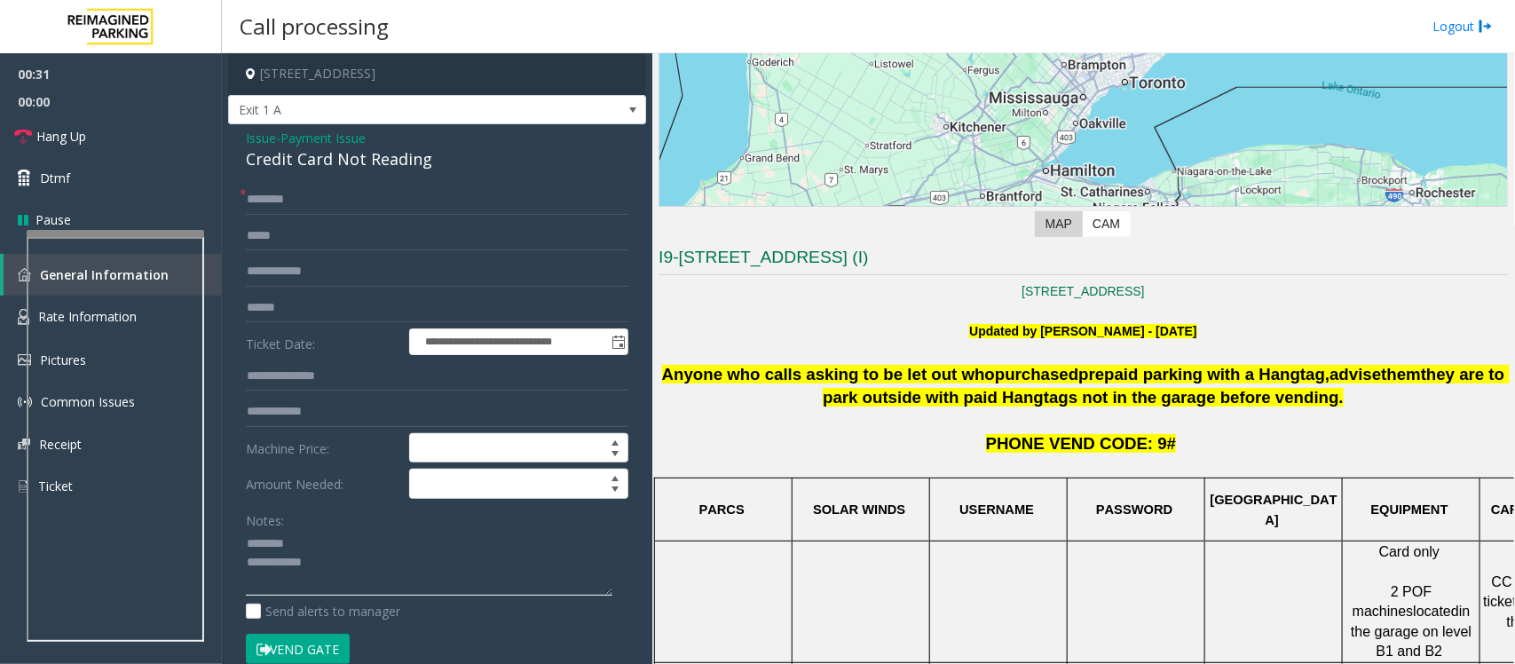
type textarea "**********"
click at [324, 135] on span "Payment Issue" at bounding box center [322, 138] width 85 height 19
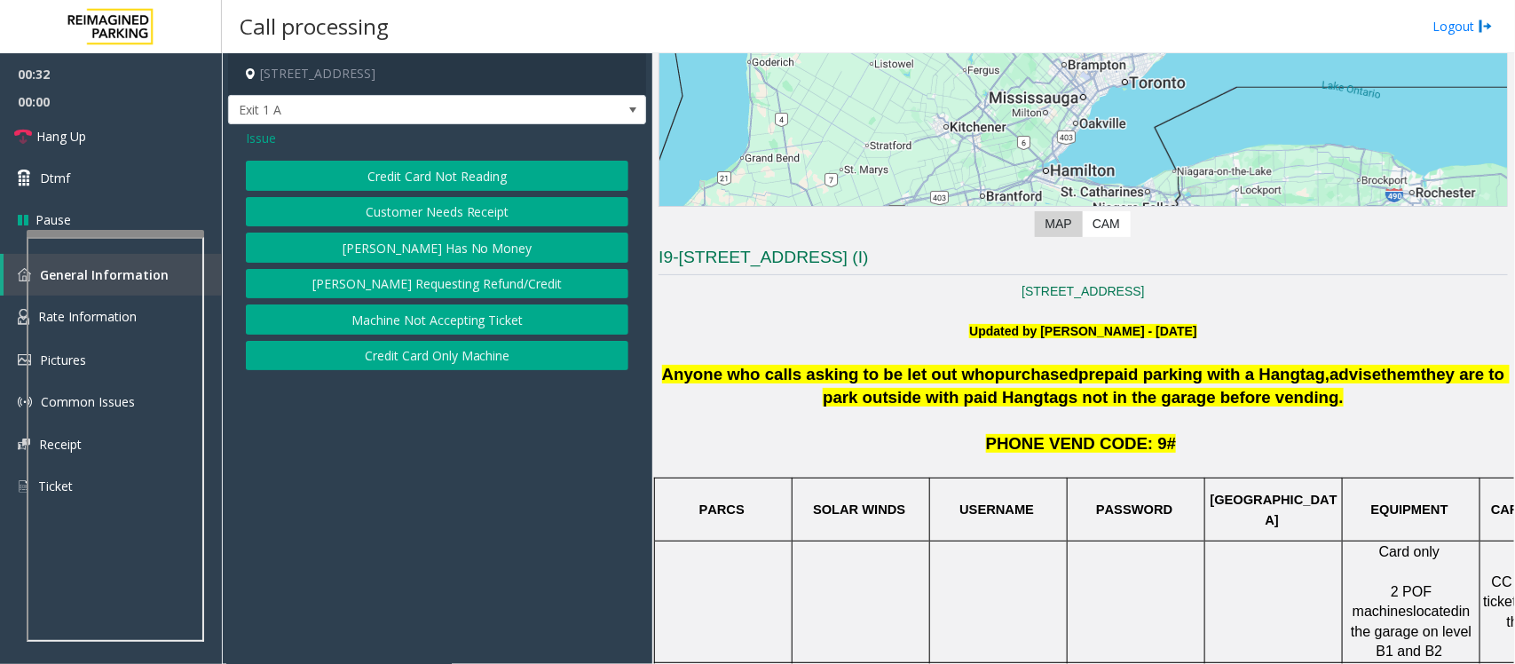
click at [247, 134] on span "Issue" at bounding box center [261, 138] width 30 height 19
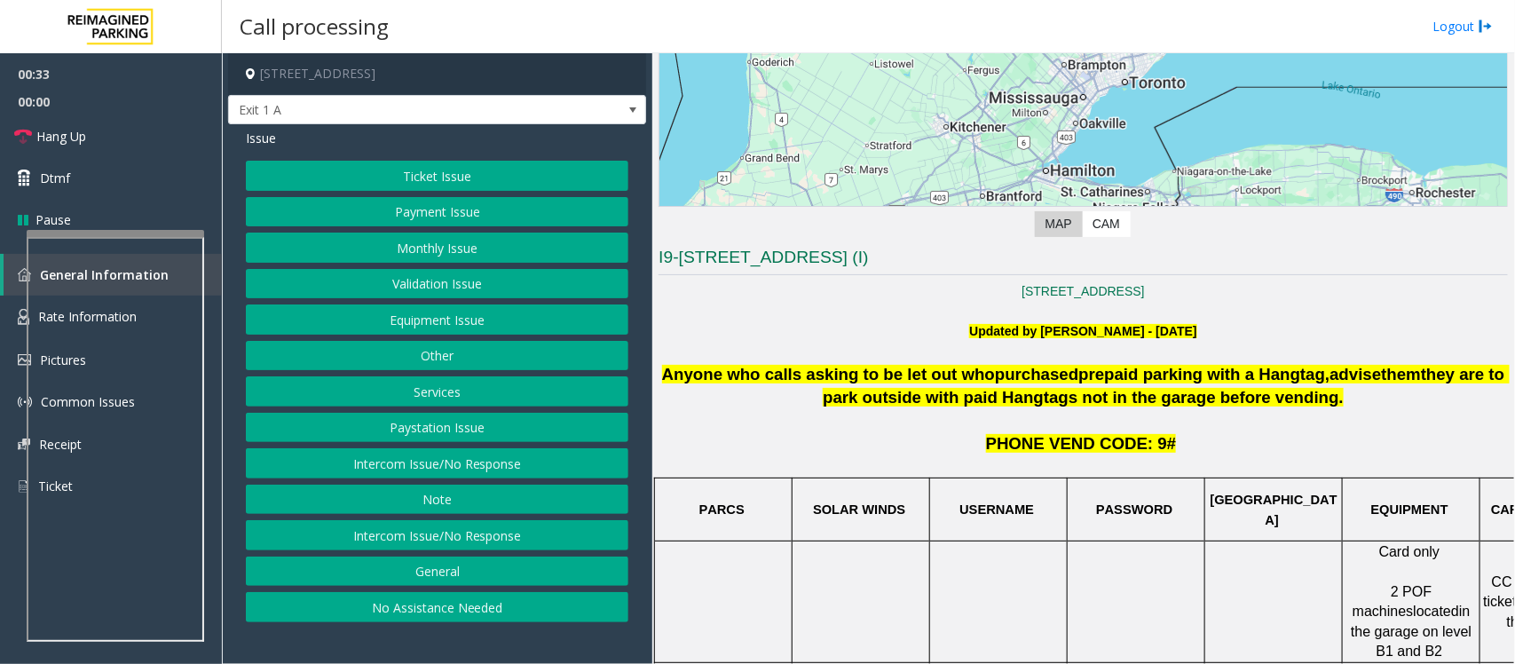
click at [435, 282] on button "Validation Issue" at bounding box center [437, 284] width 383 height 30
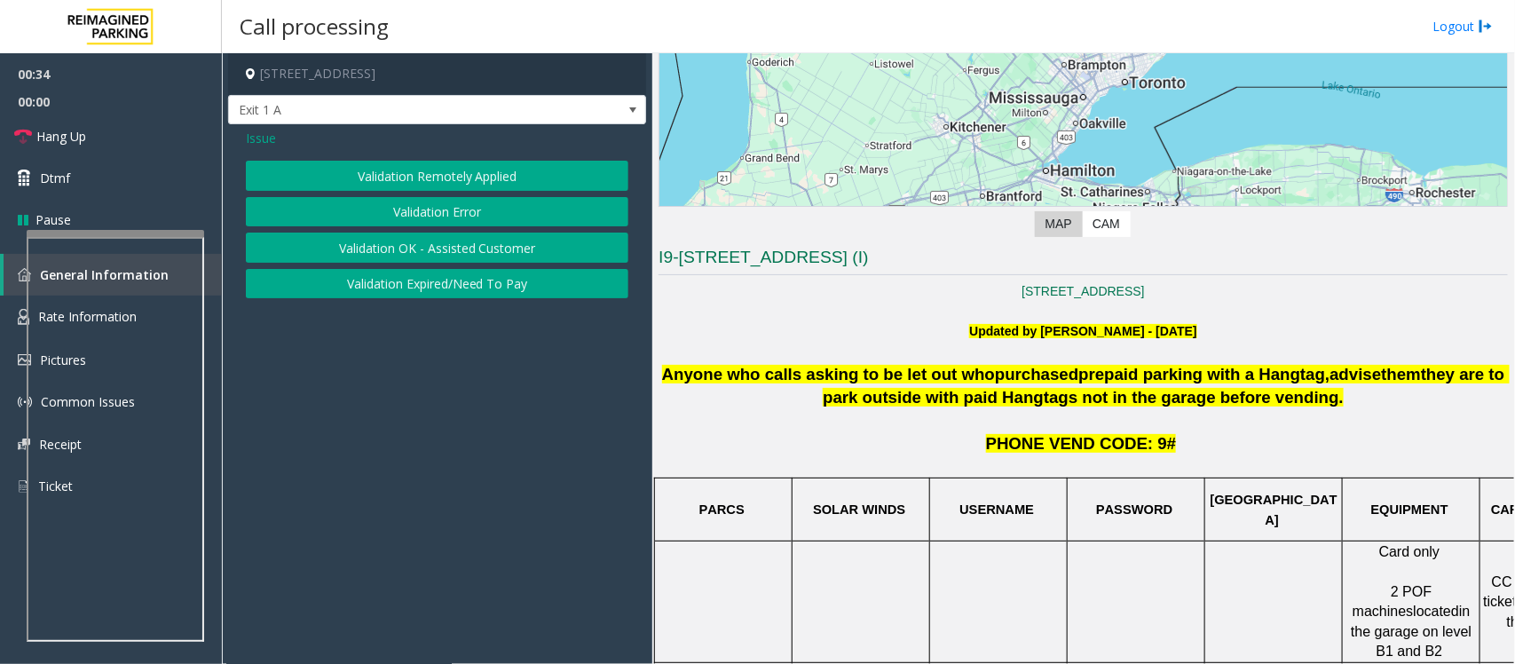
click at [391, 202] on button "Validation Error" at bounding box center [437, 212] width 383 height 30
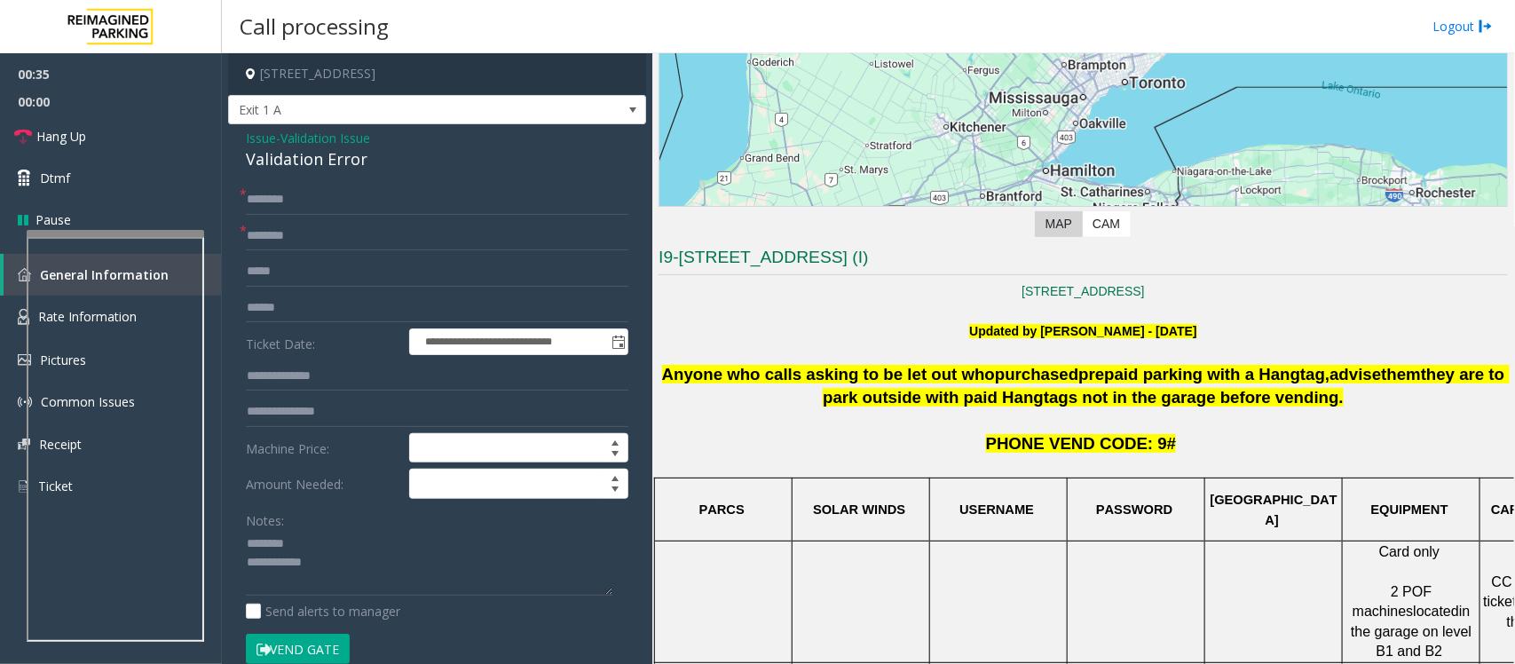
click at [299, 157] on div "Validation Error" at bounding box center [437, 159] width 383 height 24
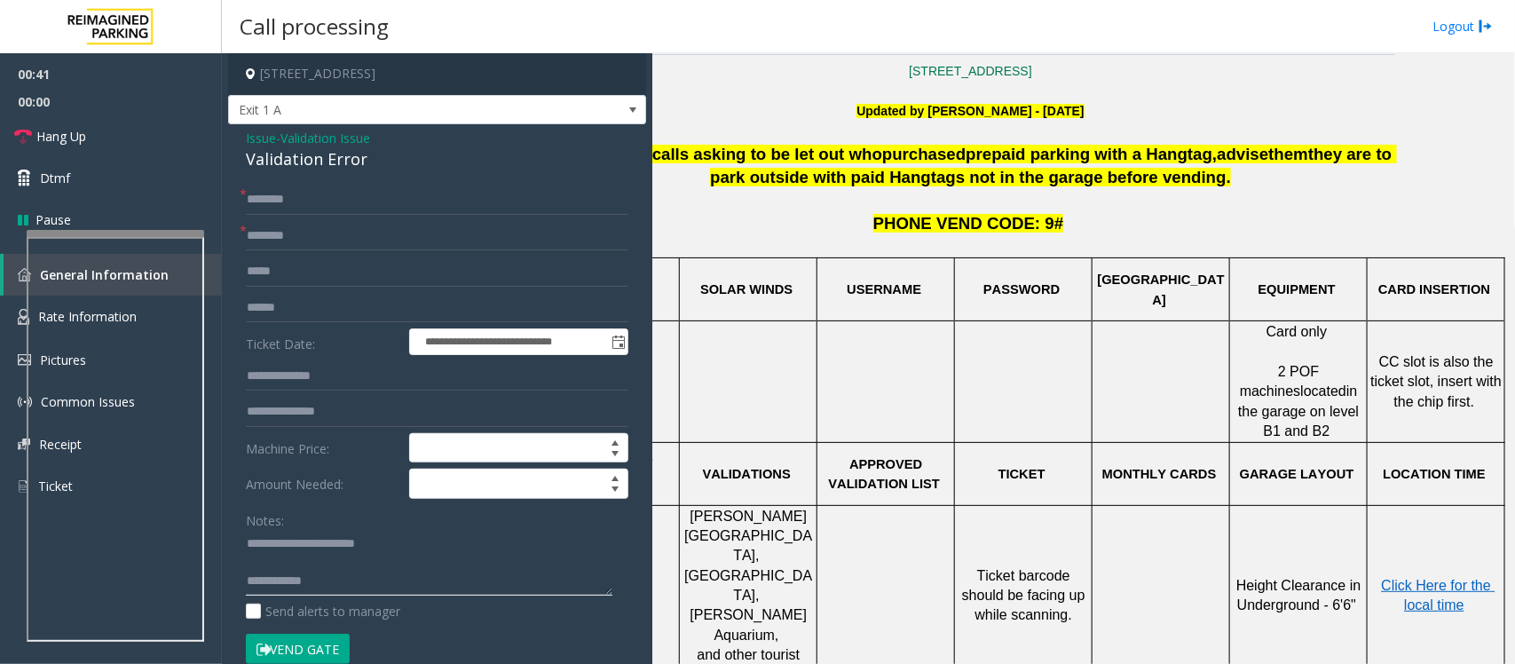
scroll to position [444, 129]
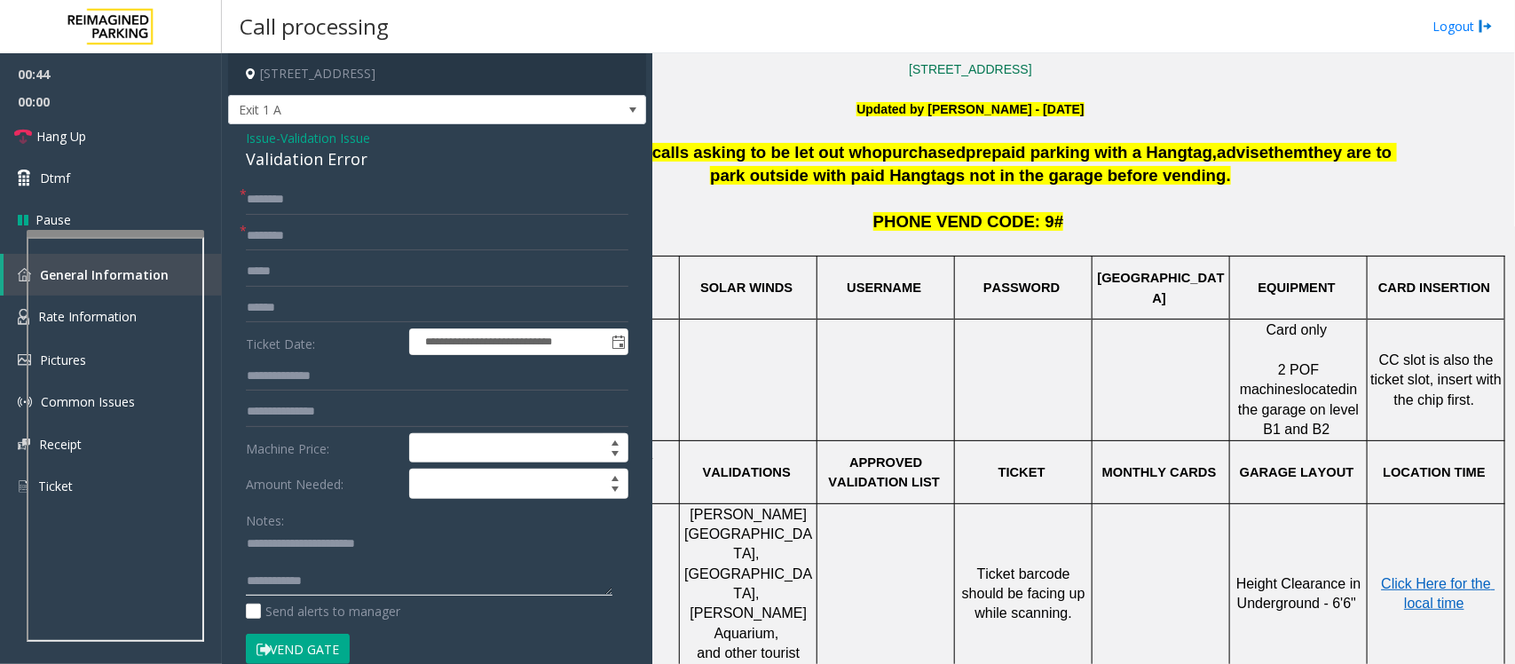
click at [281, 569] on textarea at bounding box center [429, 563] width 367 height 67
click at [336, 565] on textarea at bounding box center [429, 563] width 367 height 67
click at [352, 570] on textarea at bounding box center [429, 563] width 367 height 67
click at [276, 224] on input "text" at bounding box center [437, 236] width 383 height 30
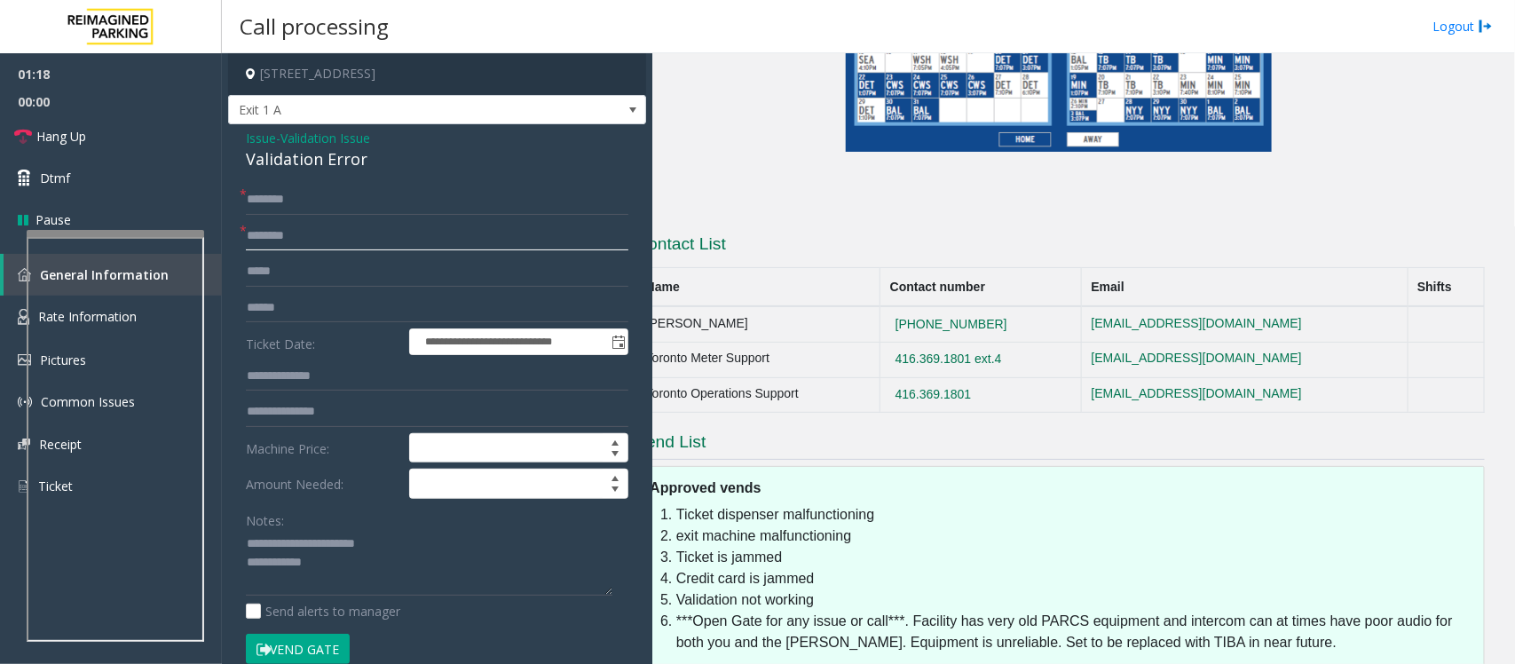
scroll to position [1746, 0]
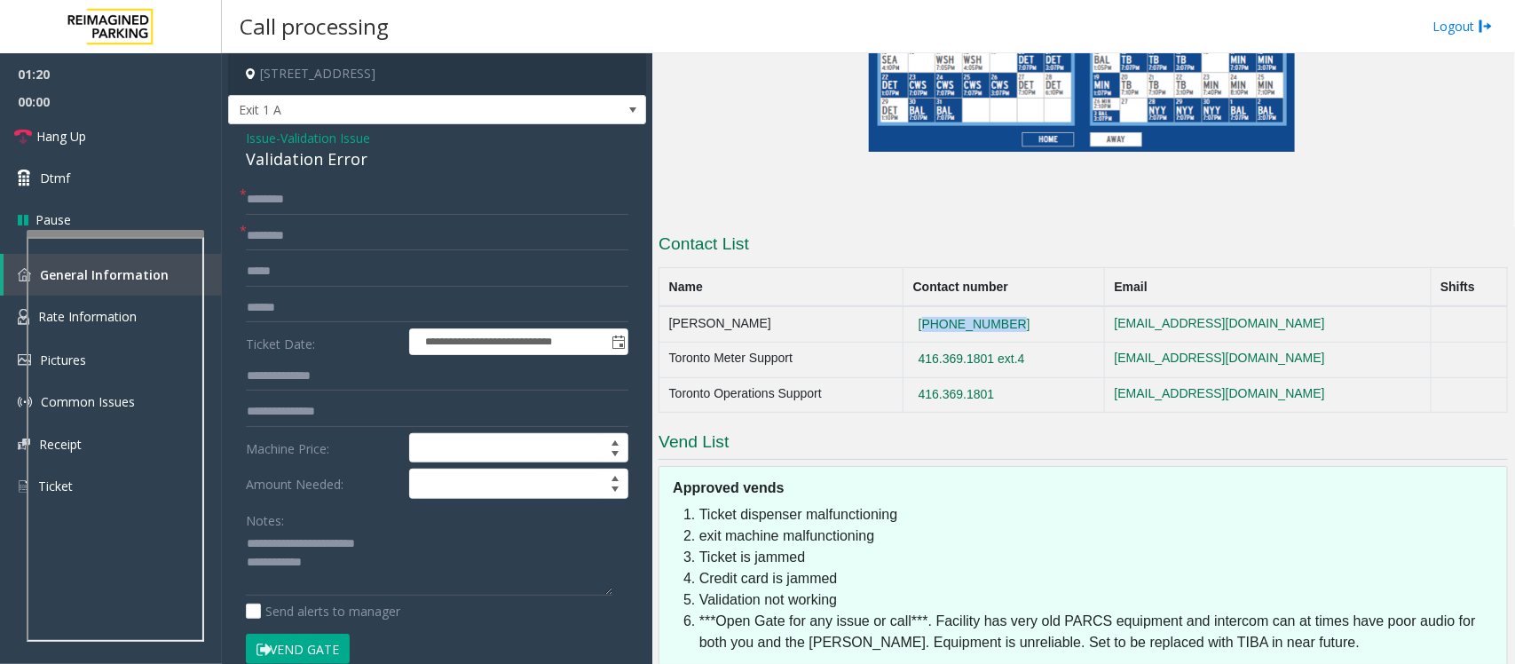
drag, startPoint x: 1021, startPoint y: 179, endPoint x: 905, endPoint y: 178, distance: 115.4
click at [905, 306] on td "[PHONE_NUMBER]" at bounding box center [1004, 324] width 201 height 36
copy button "[PHONE_NUMBER]"
click at [358, 569] on textarea at bounding box center [429, 563] width 367 height 67
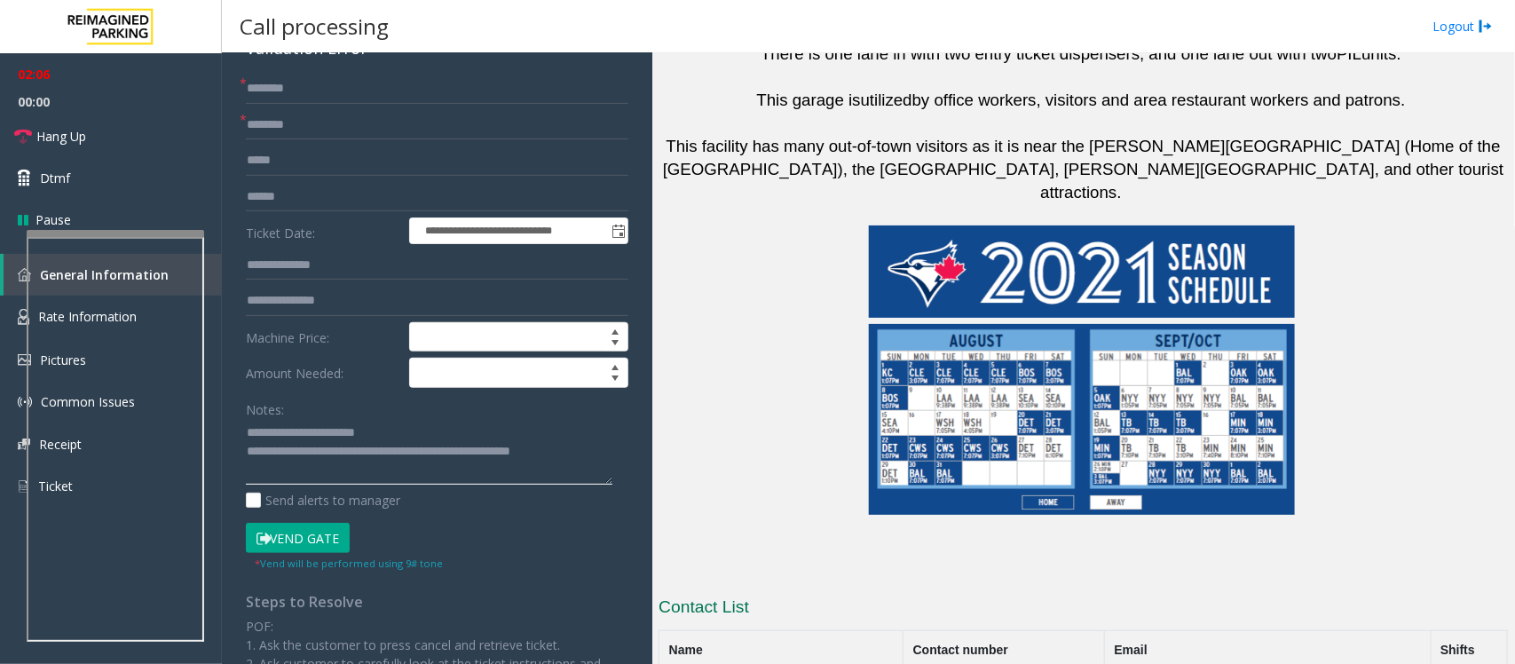
scroll to position [1553, 0]
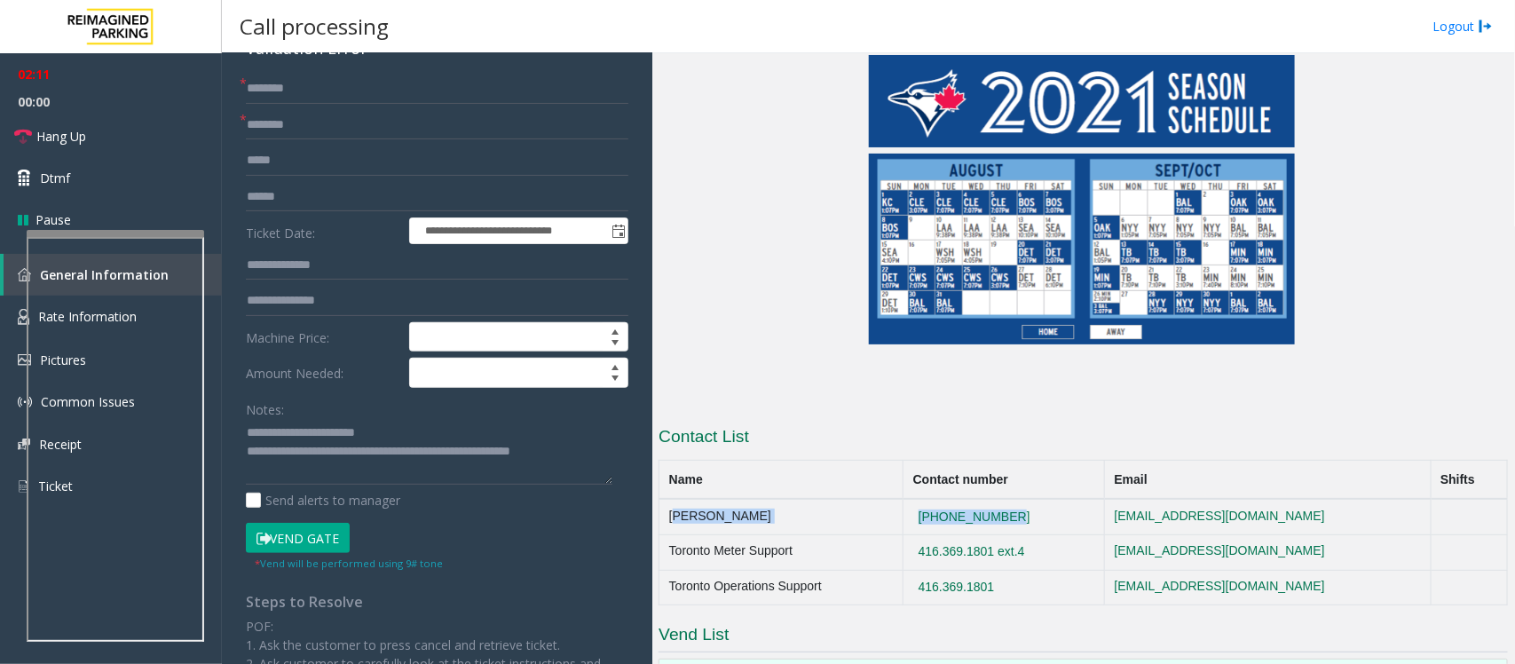
drag, startPoint x: 1031, startPoint y: 374, endPoint x: 666, endPoint y: 375, distance: 364.8
click at [666, 499] on tr "[PERSON_NAME] [PHONE_NUMBER] [EMAIL_ADDRESS][DOMAIN_NAME]" at bounding box center [1084, 517] width 849 height 36
copy tr "[PERSON_NAME] [PHONE_NUMBER]"
click at [592, 454] on textarea at bounding box center [429, 452] width 367 height 67
paste textarea "**********"
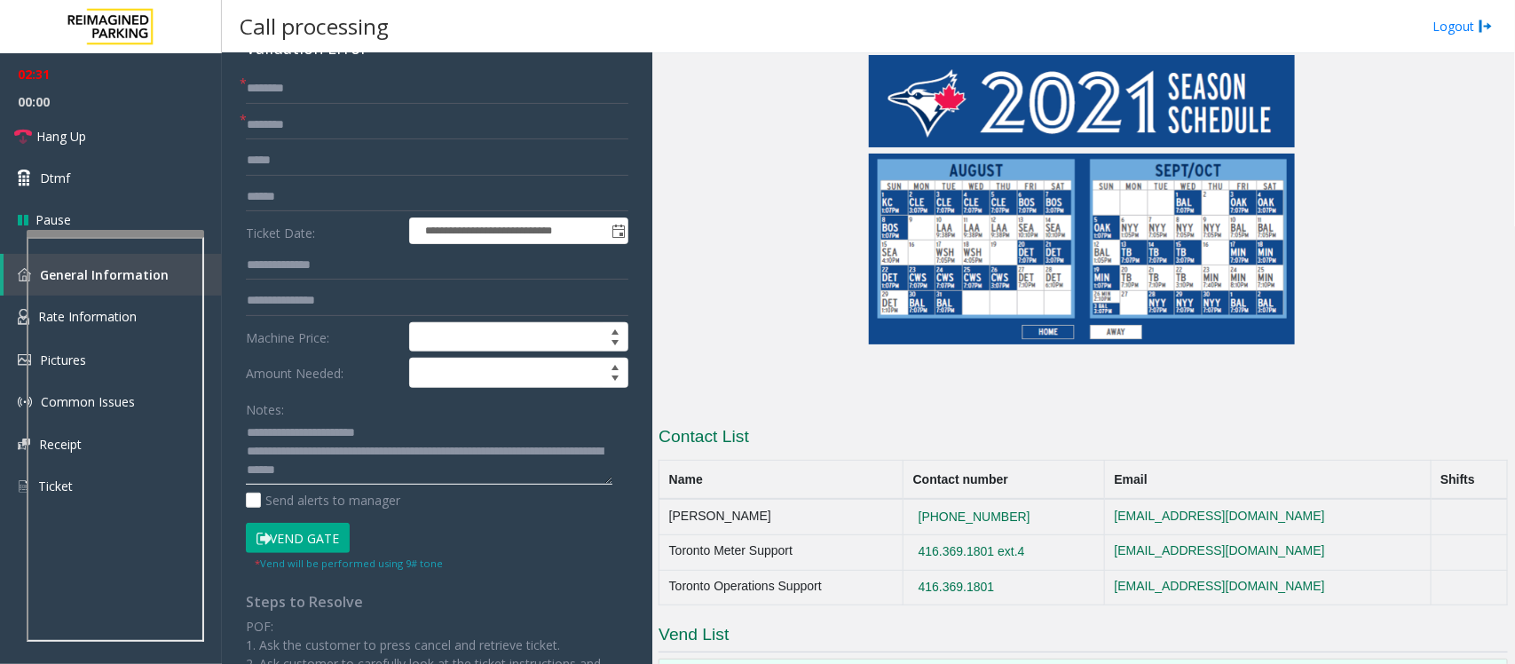
click at [470, 477] on textarea at bounding box center [429, 452] width 367 height 67
click at [122, 145] on link "Hang Up" at bounding box center [111, 136] width 222 height 42
click at [336, 482] on textarea at bounding box center [429, 452] width 367 height 67
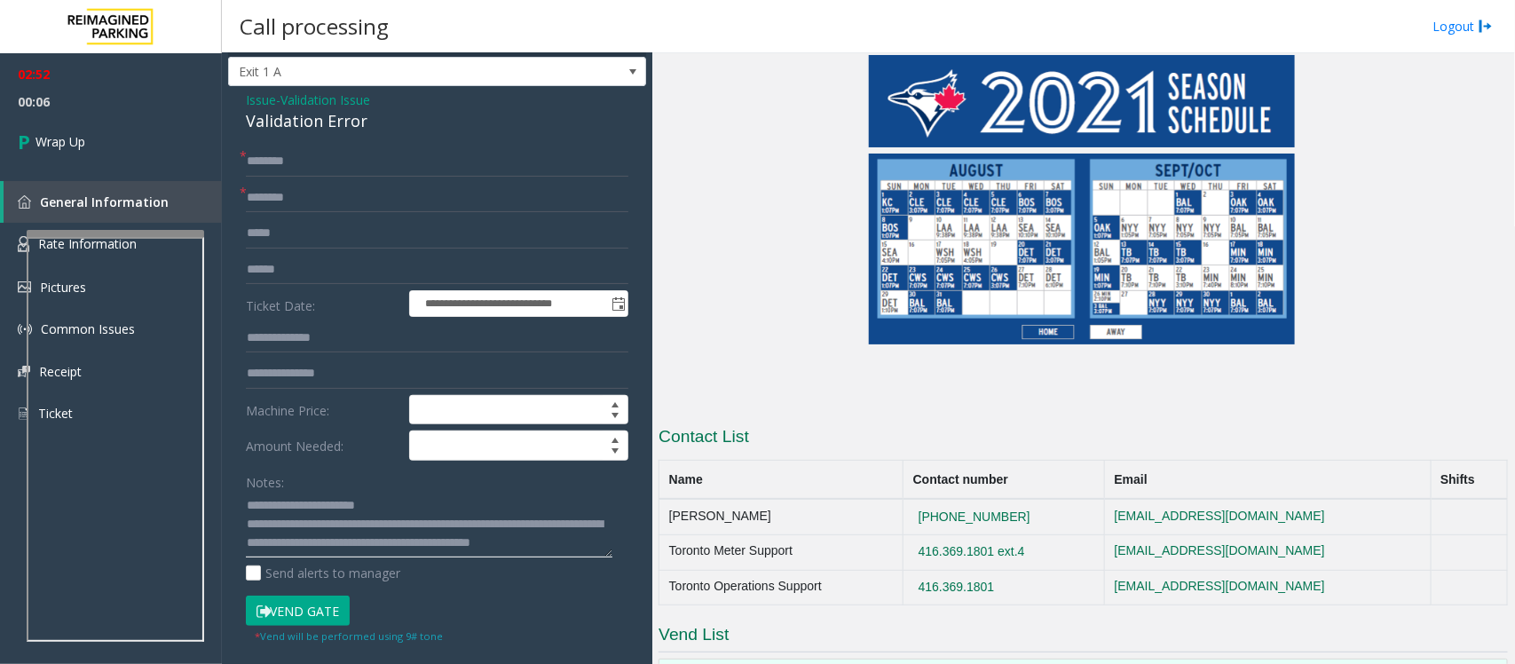
scroll to position [0, 0]
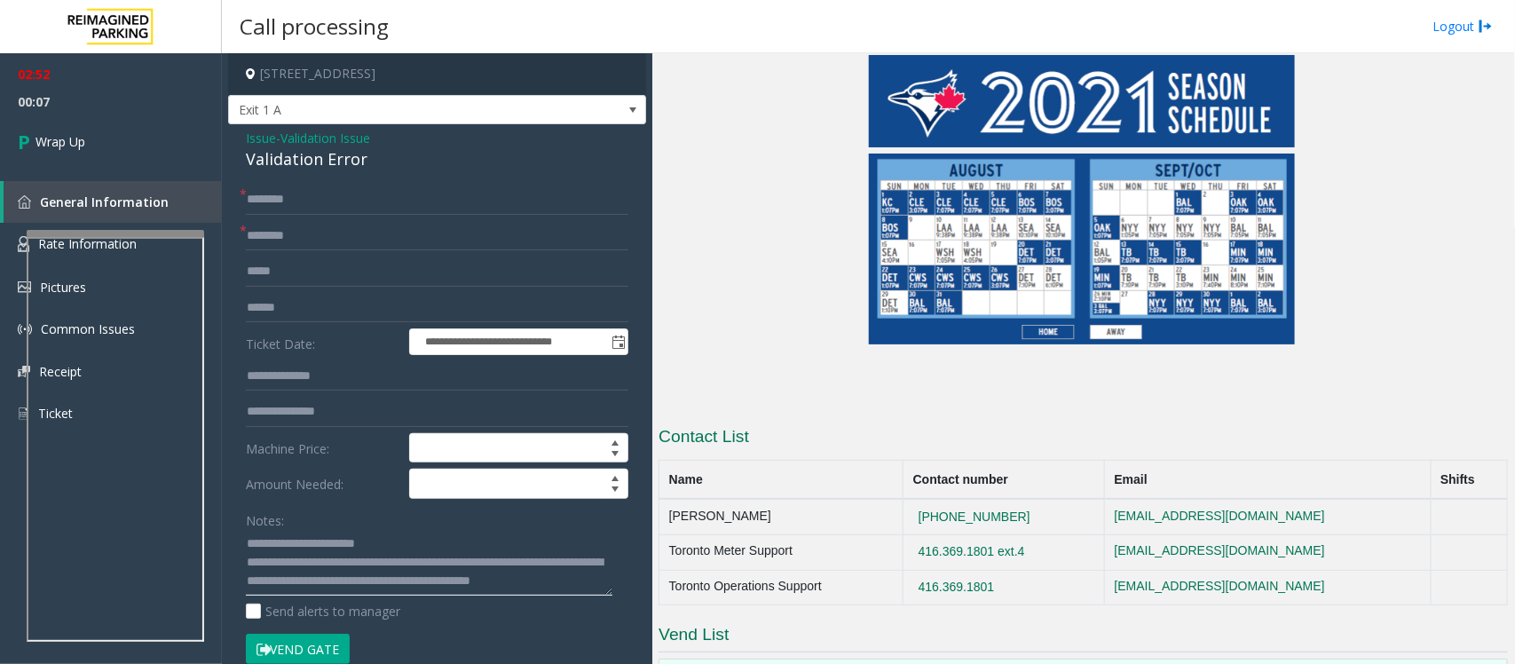
type textarea "**********"
click at [309, 231] on input "text" at bounding box center [437, 236] width 383 height 30
type input "**"
click at [304, 175] on div "**********" at bounding box center [437, 639] width 418 height 1031
click at [298, 185] on input "text" at bounding box center [437, 200] width 383 height 30
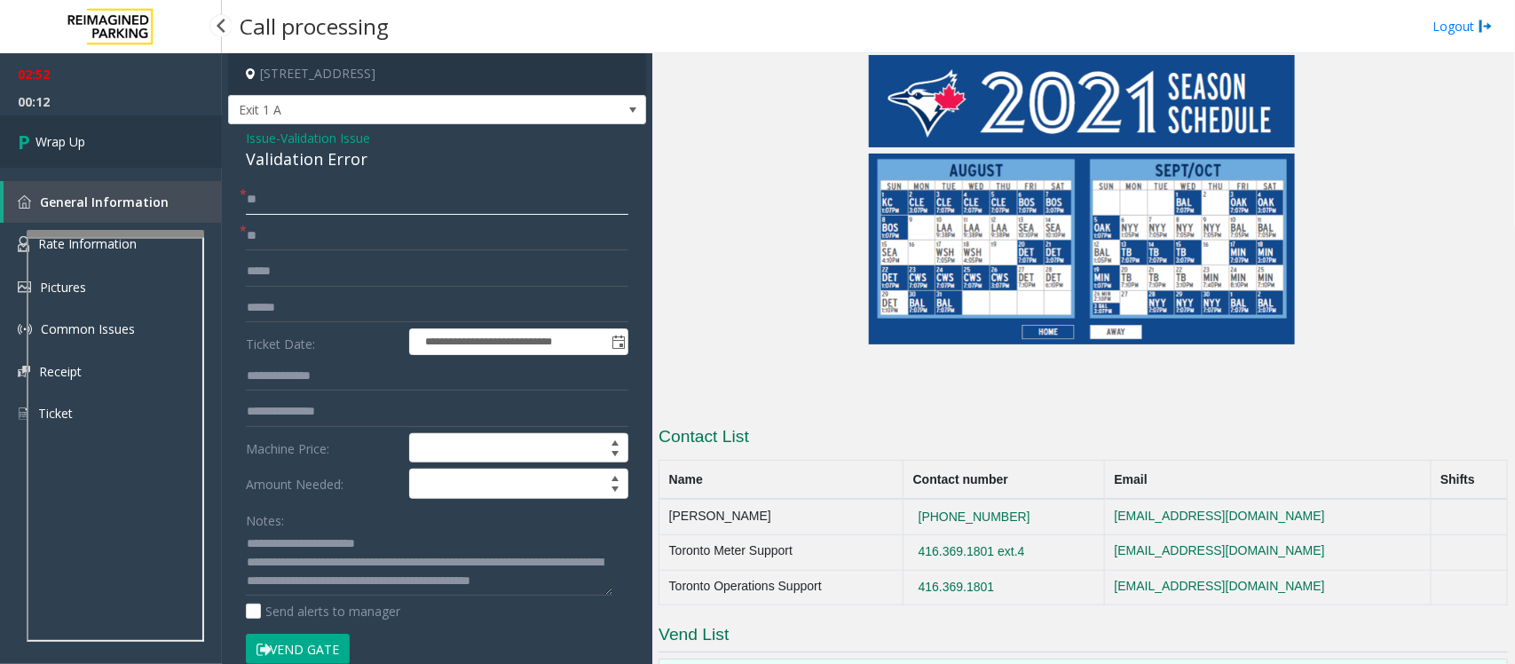
type input "**"
click at [78, 147] on span "Wrap Up" at bounding box center [61, 141] width 50 height 19
